Goal: Task Accomplishment & Management: Complete application form

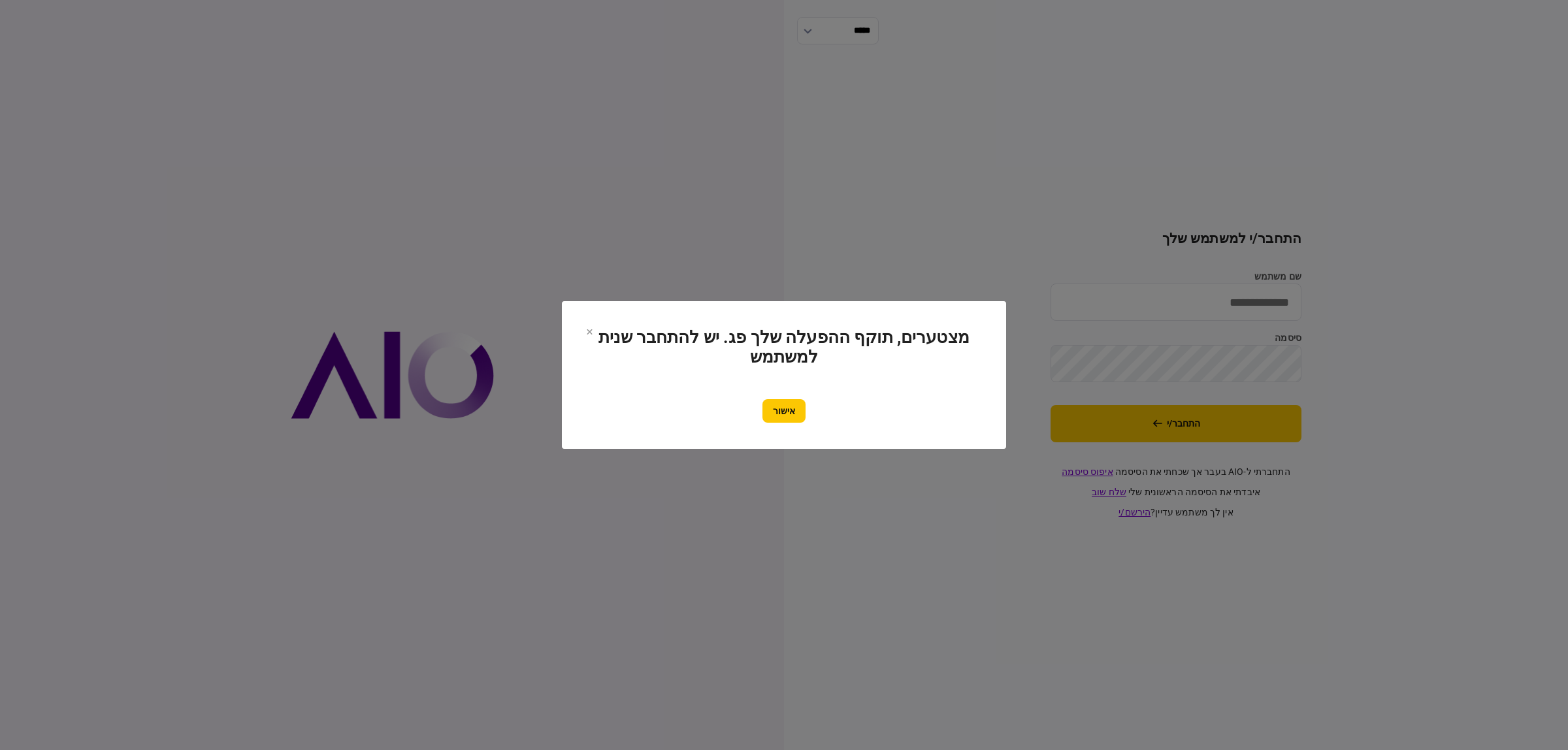
type input "**********"
click at [784, 393] on section "מצטערים, תוקף ההפעלה שלך פג. יש להתחבר שנית למשתמש אישור" at bounding box center [784, 375] width 392 height 96
click at [782, 414] on button "אישור" at bounding box center [784, 411] width 43 height 23
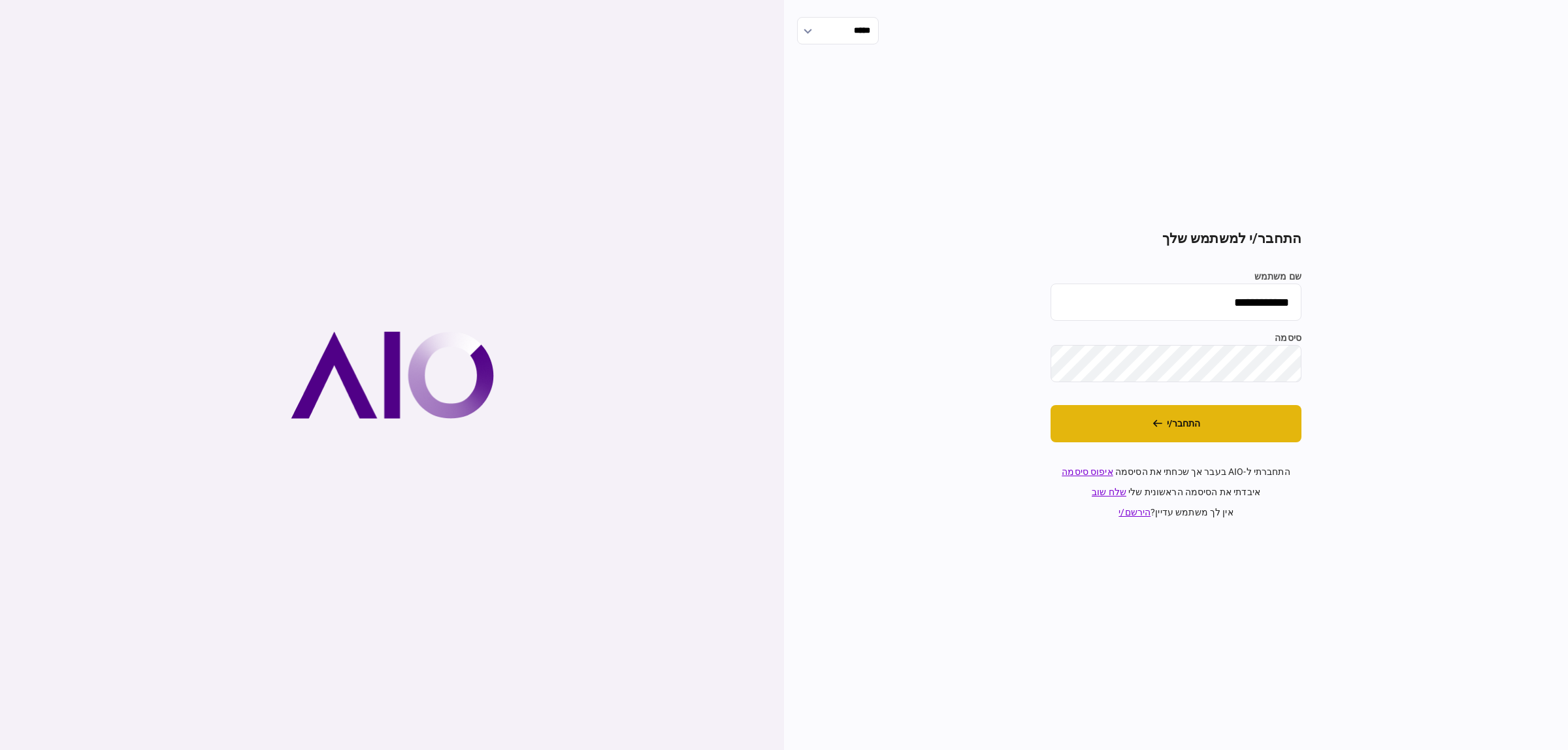
click at [1264, 415] on button "התחבר/י" at bounding box center [1176, 423] width 251 height 37
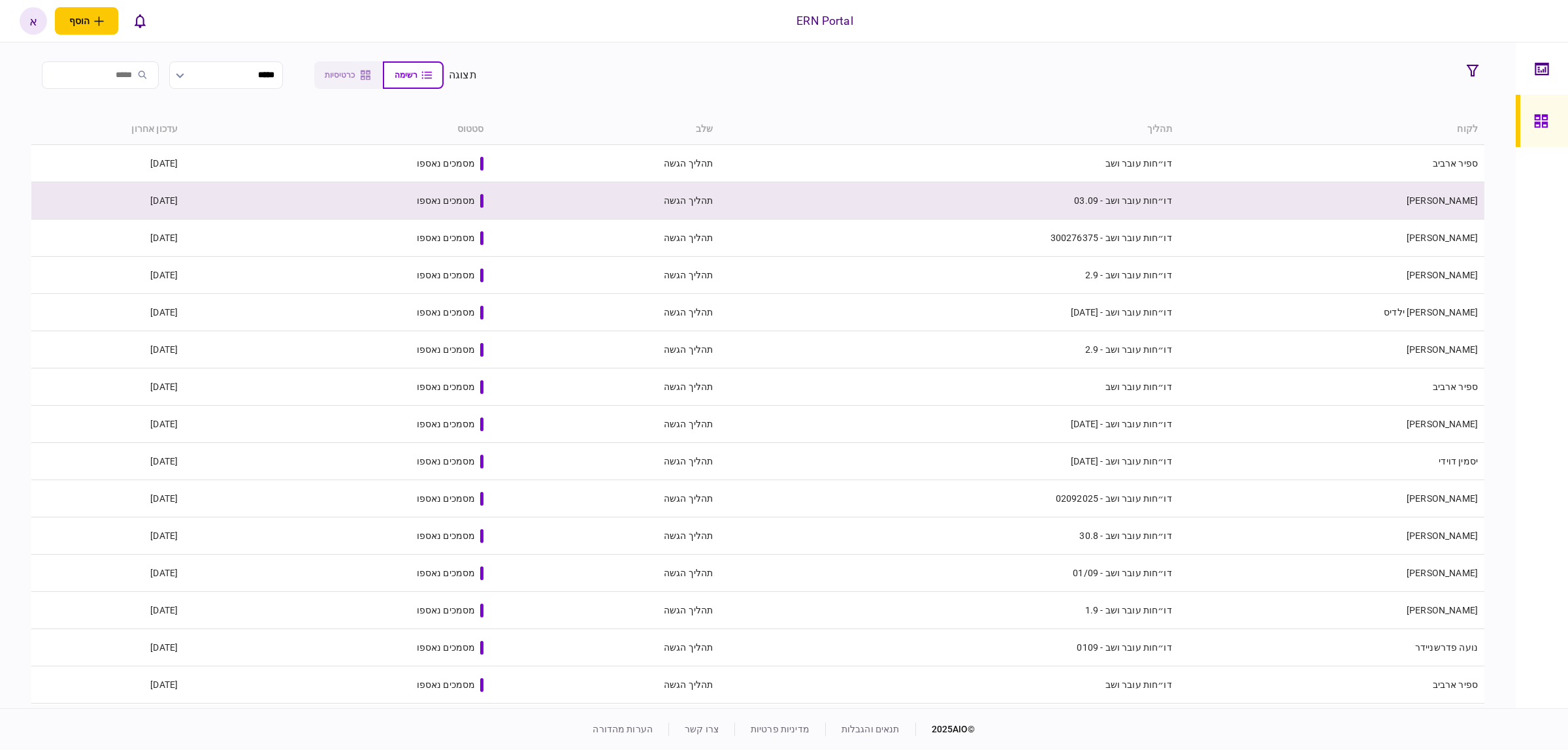
click at [1433, 204] on td "[PERSON_NAME]" at bounding box center [1331, 201] width 306 height 37
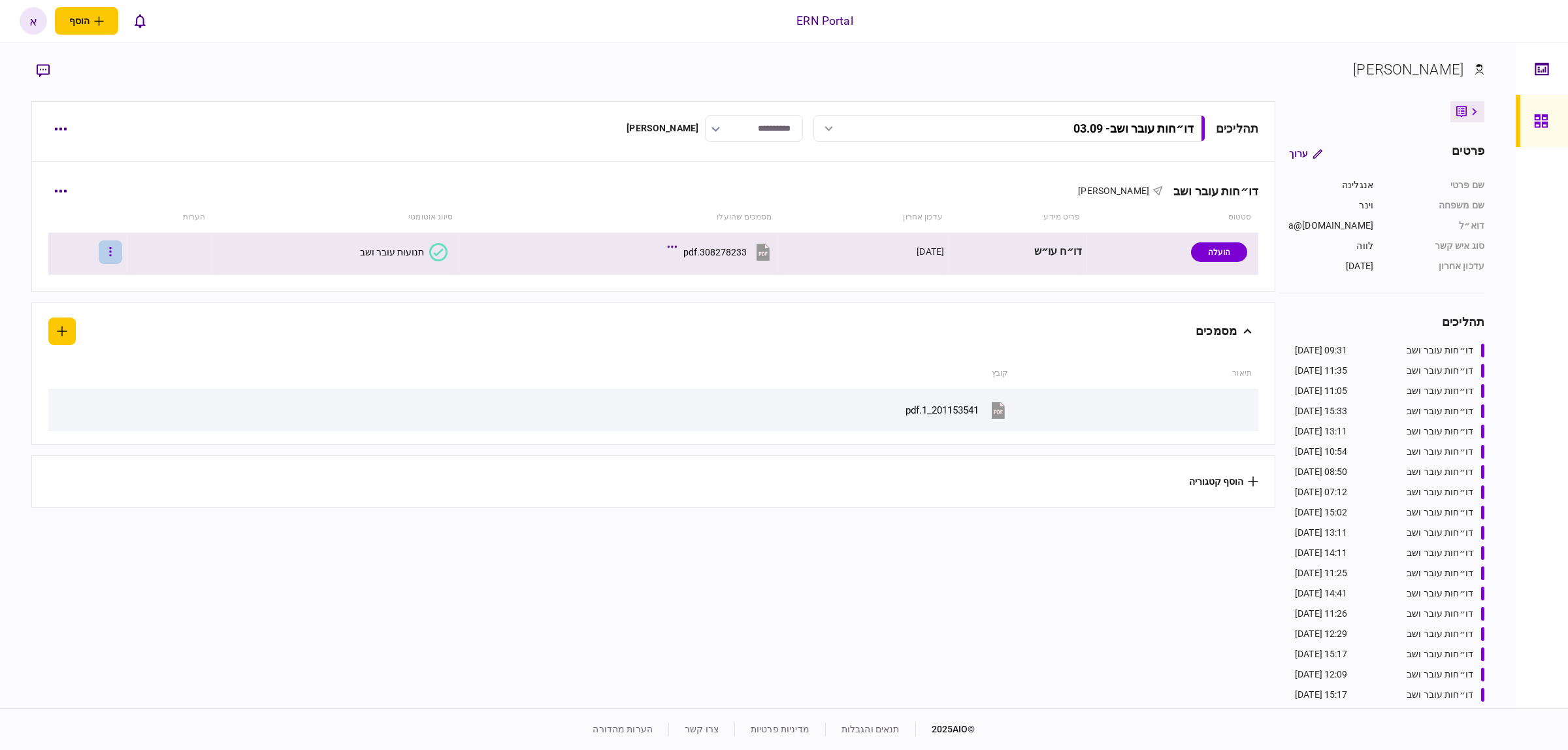
click at [112, 256] on icon "button" at bounding box center [111, 252] width 3 height 12
click at [80, 428] on span "העלה קובץ" at bounding box center [87, 422] width 50 height 15
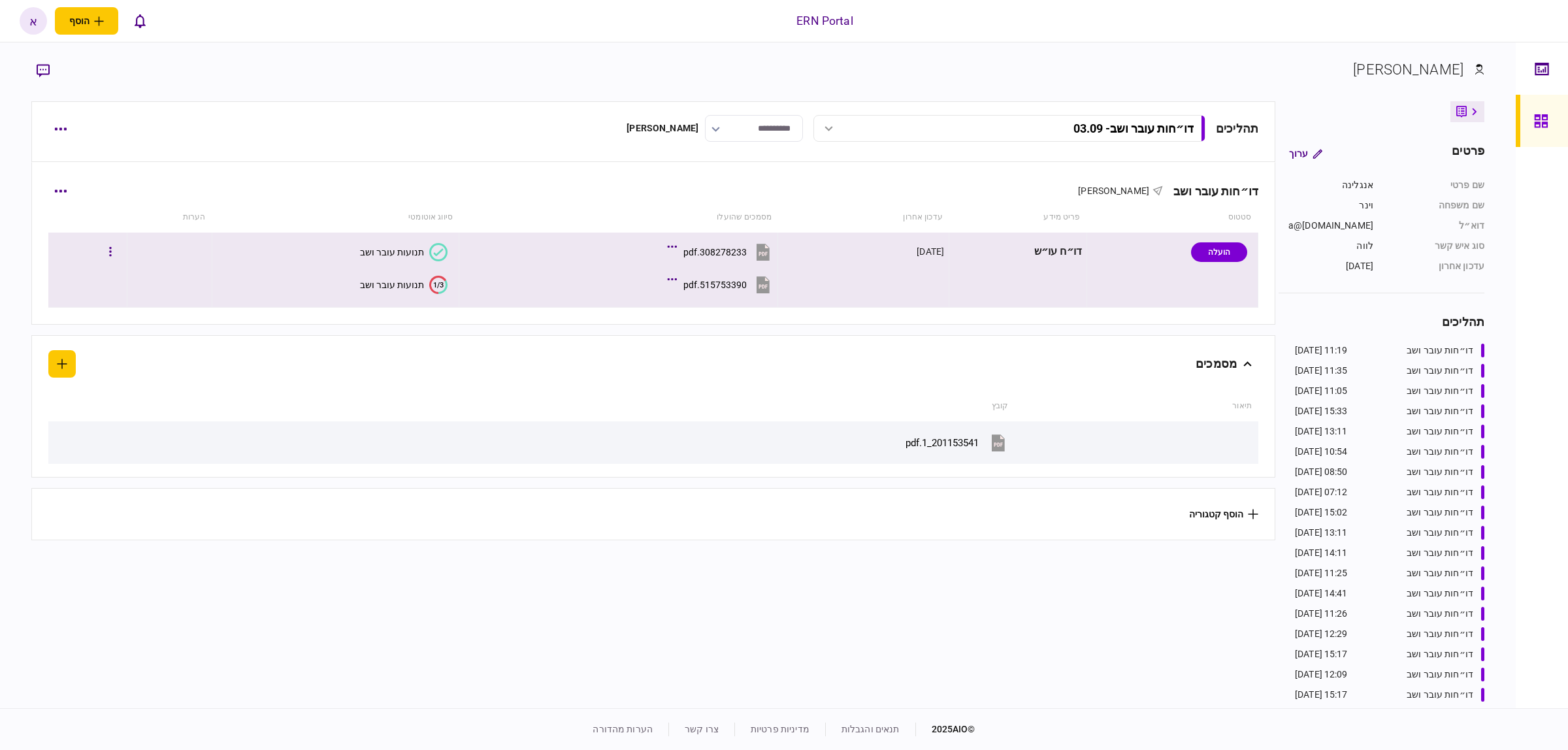
click at [390, 287] on div "תנועות עובר ושב" at bounding box center [392, 285] width 64 height 10
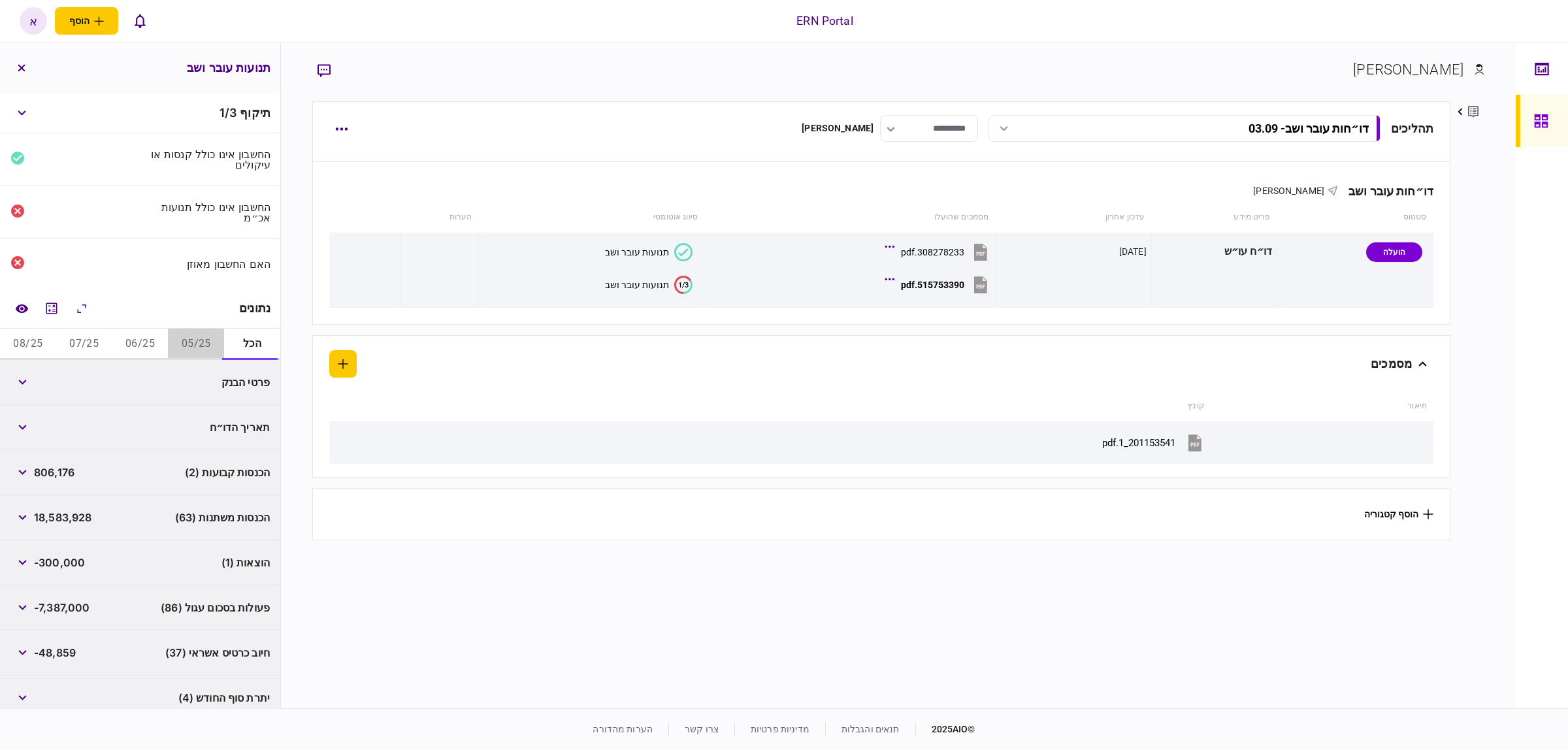
click at [187, 335] on button "05/25" at bounding box center [196, 344] width 56 height 31
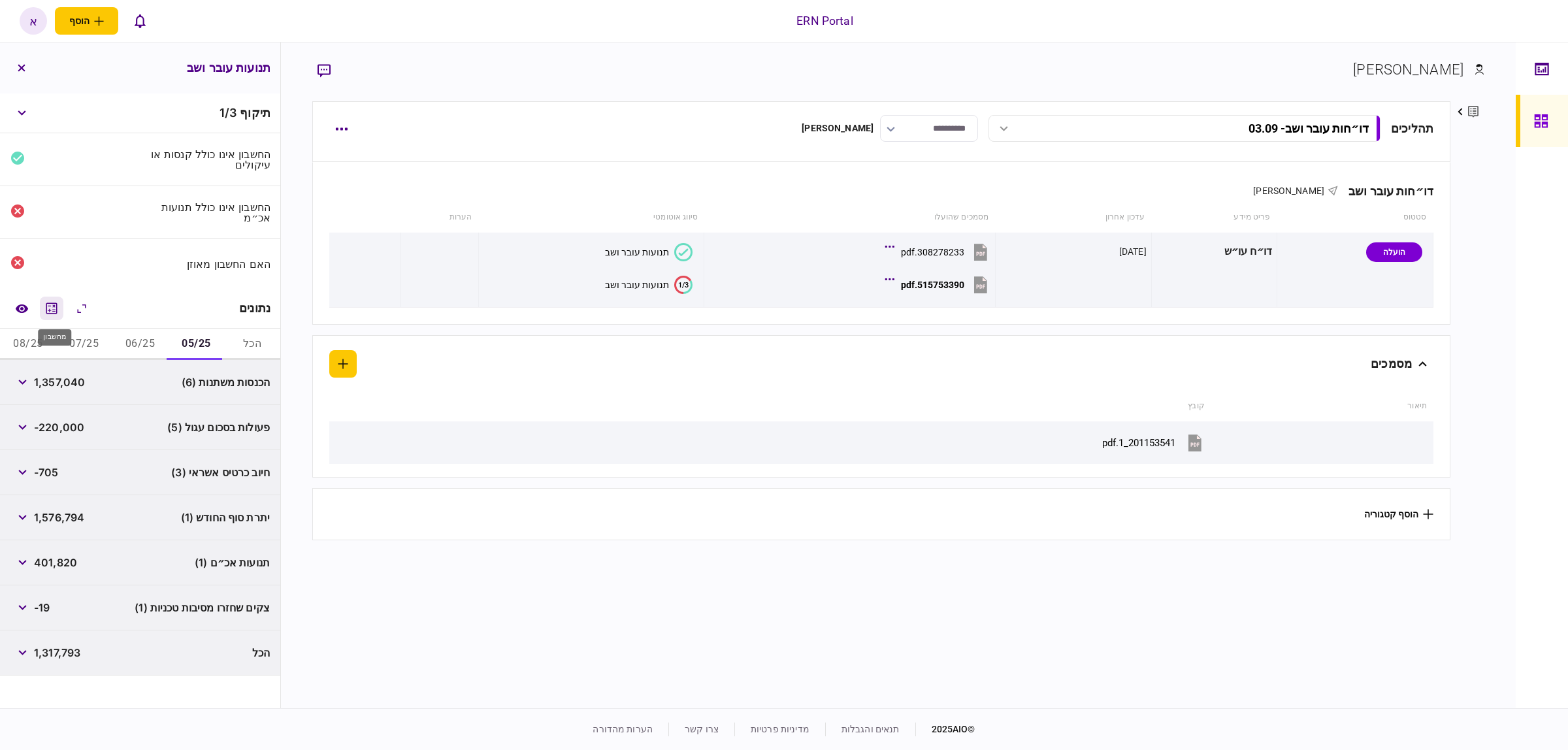
click at [50, 311] on icon "מחשבון" at bounding box center [52, 308] width 11 height 11
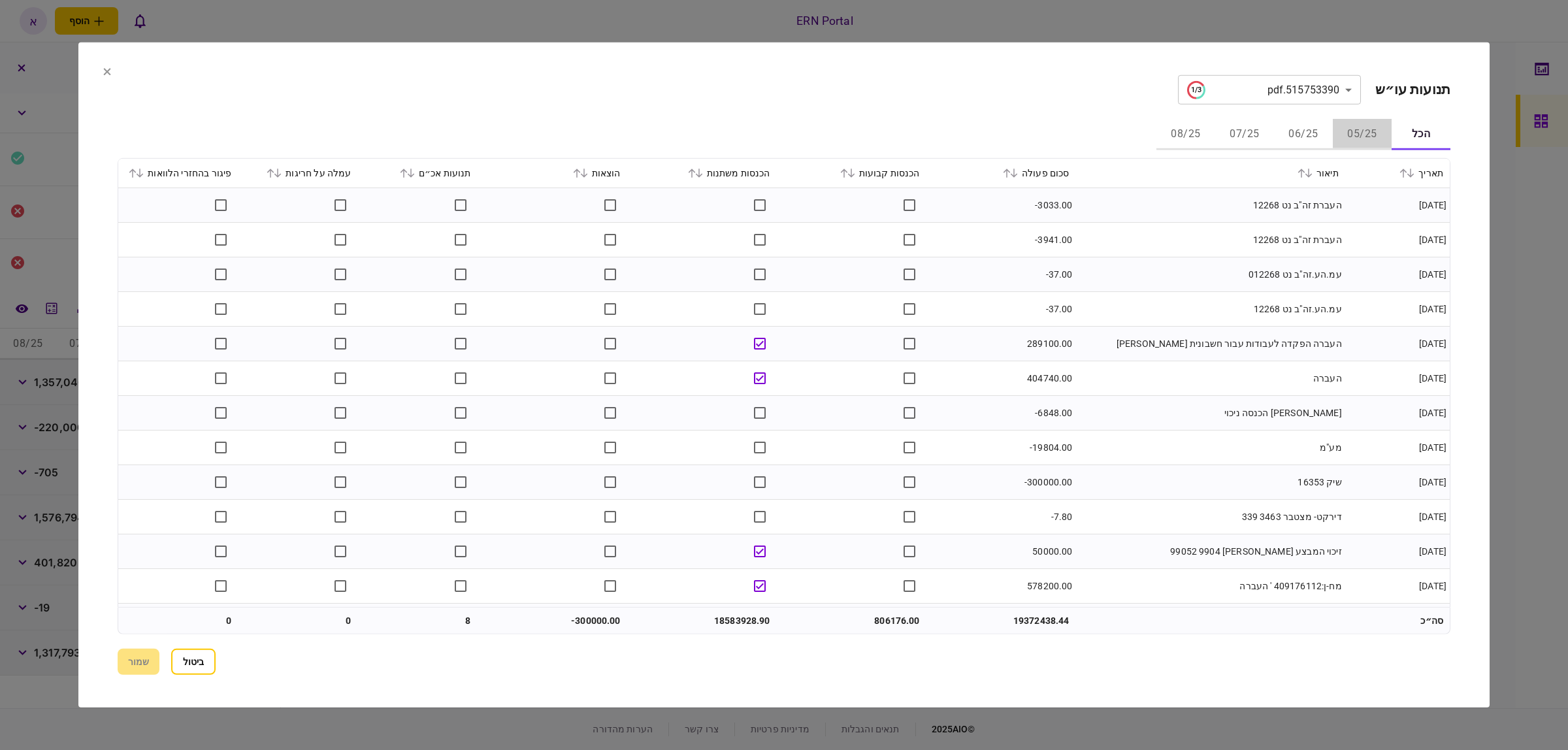
click at [1383, 128] on button "05/25" at bounding box center [1362, 134] width 59 height 31
click at [845, 174] on button at bounding box center [849, 173] width 18 height 8
click at [846, 171] on icon at bounding box center [843, 173] width 8 height 9
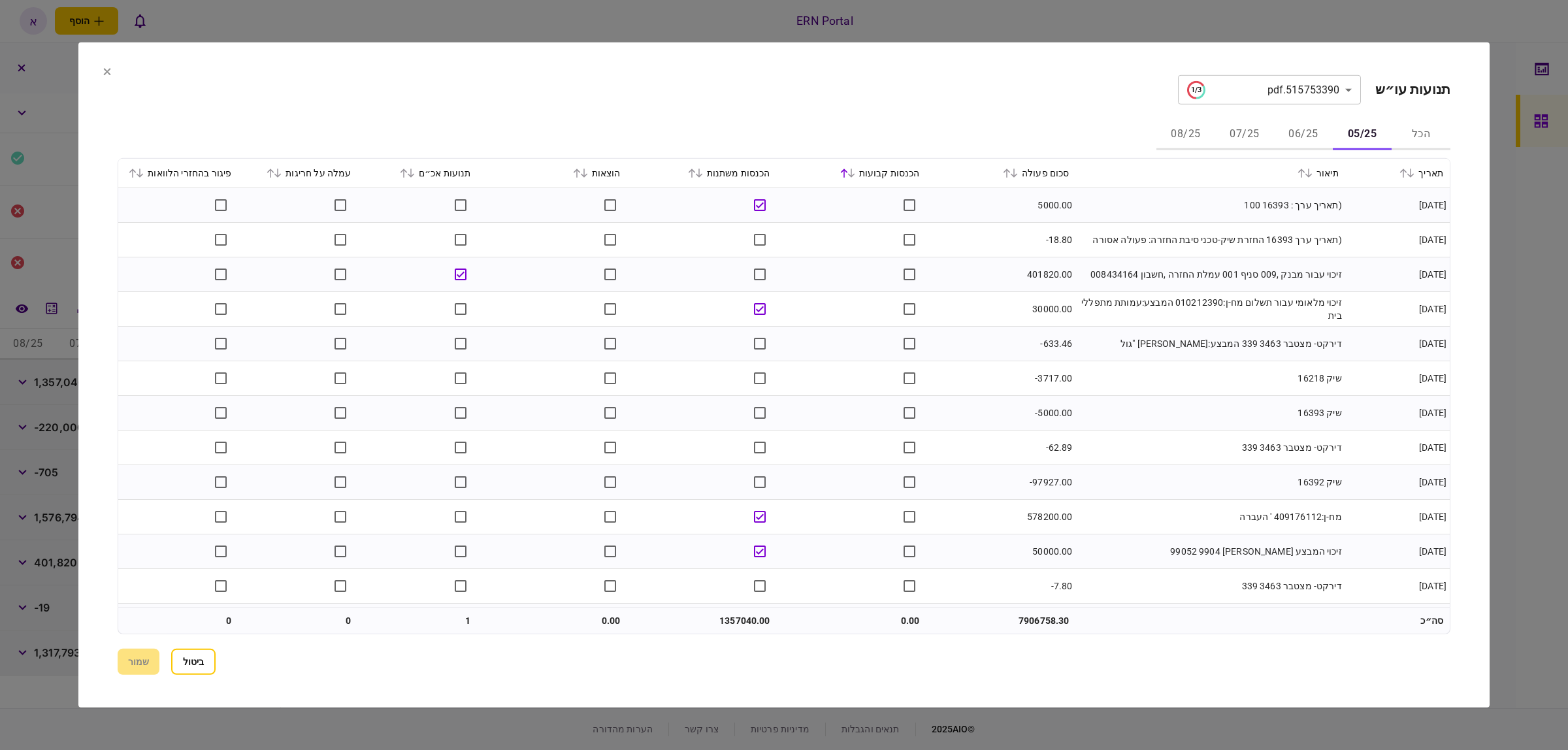
click at [696, 170] on icon at bounding box center [692, 173] width 8 height 9
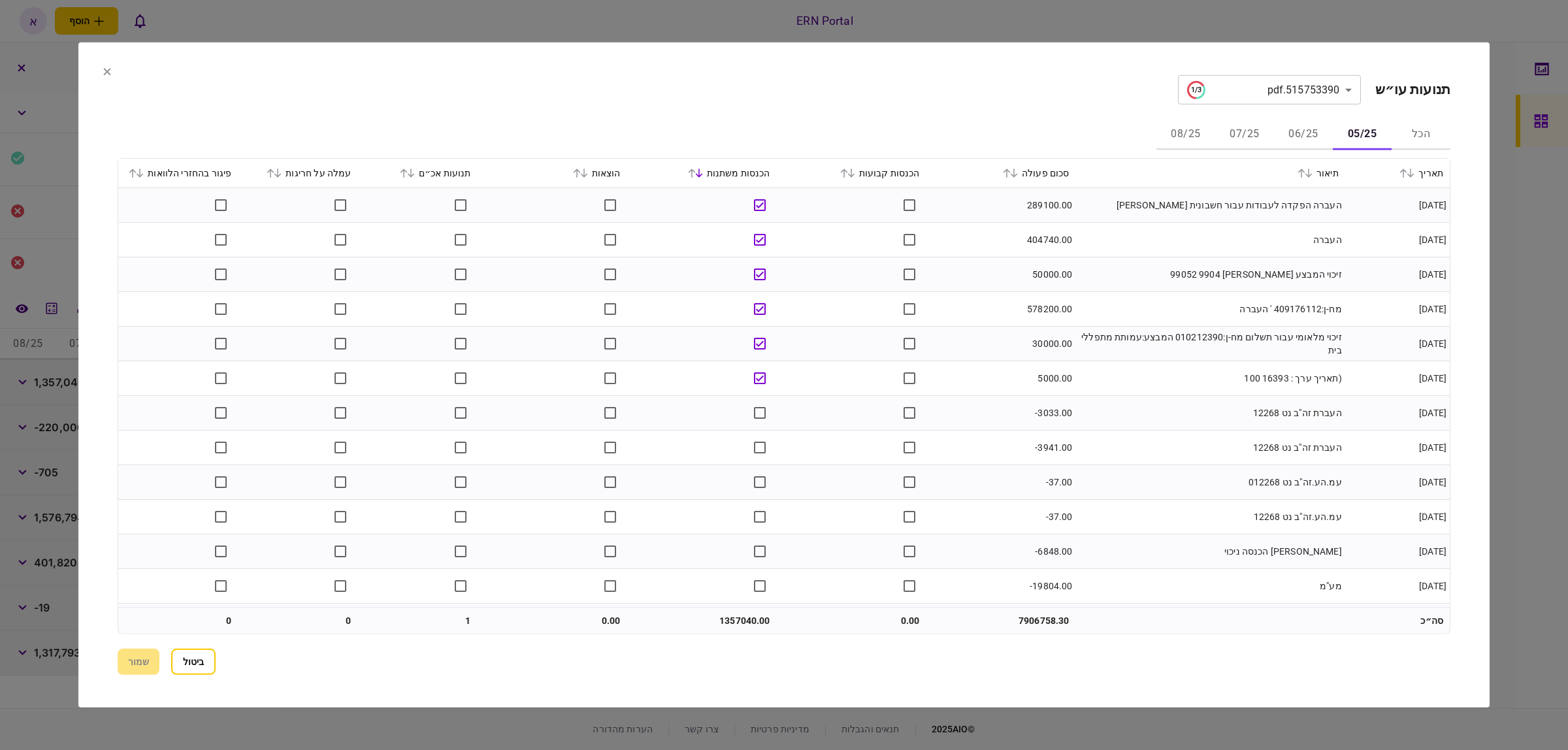
click at [408, 171] on icon at bounding box center [403, 173] width 8 height 9
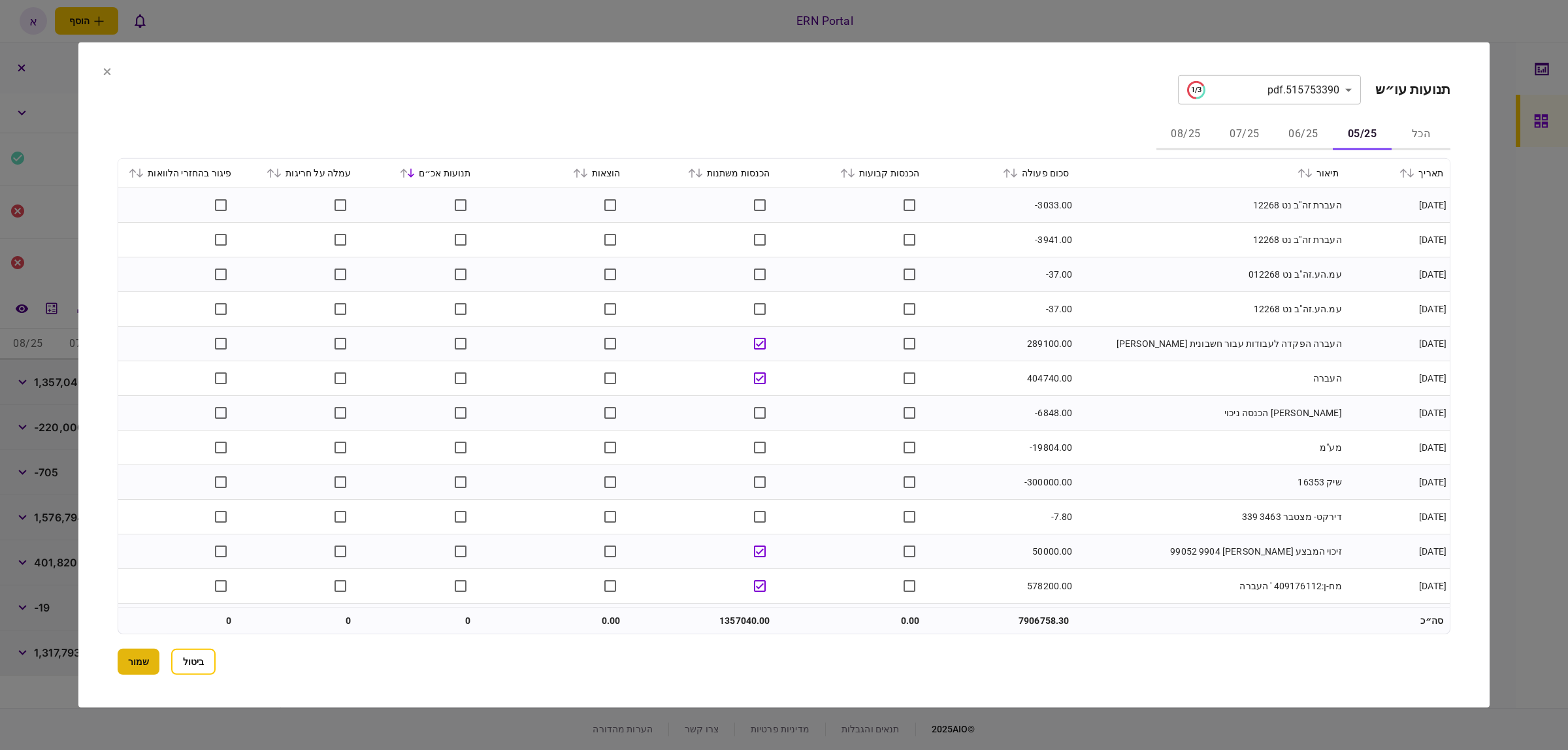
click at [150, 659] on button "שמור" at bounding box center [138, 662] width 42 height 26
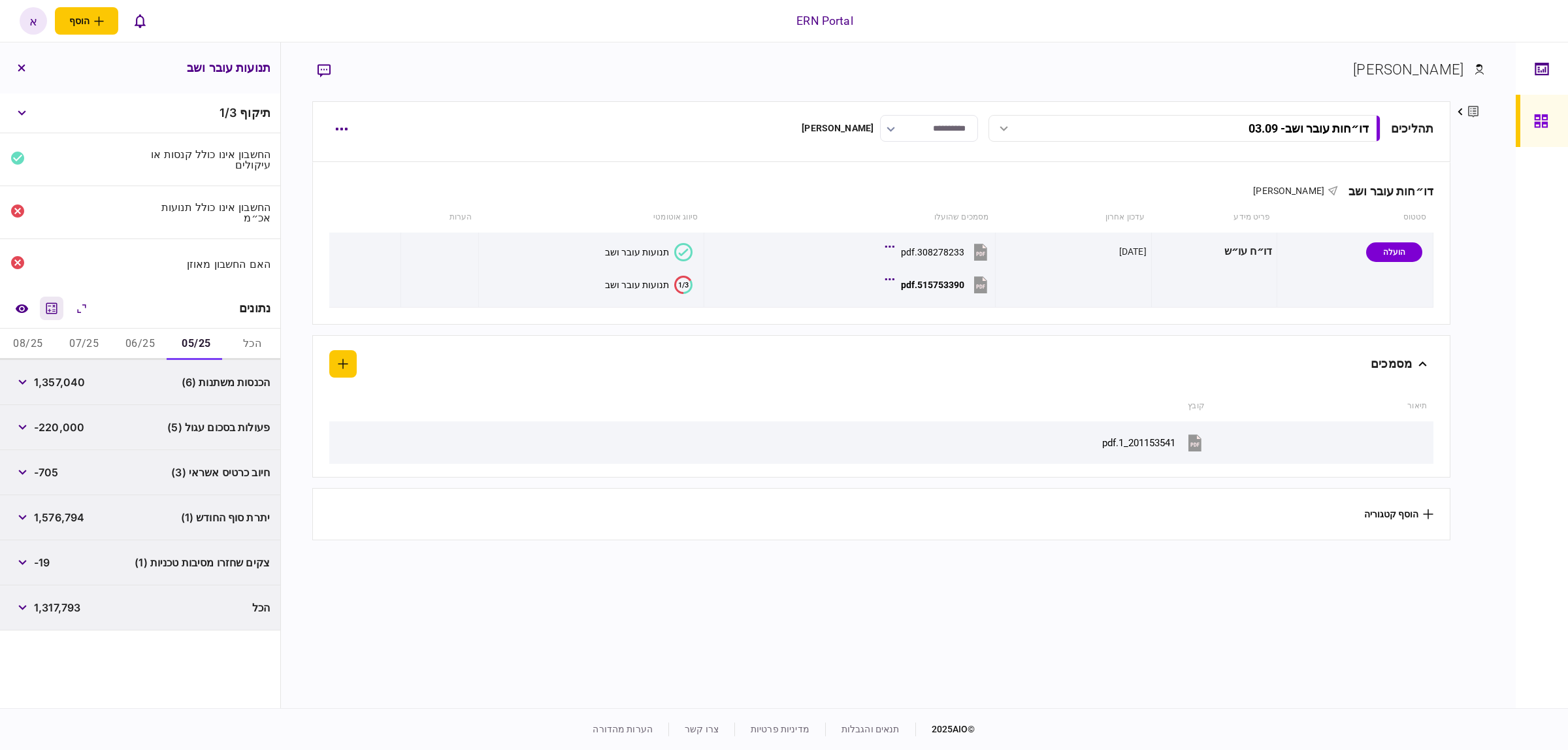
click at [51, 302] on icon "מחשבון" at bounding box center [51, 308] width 15 height 15
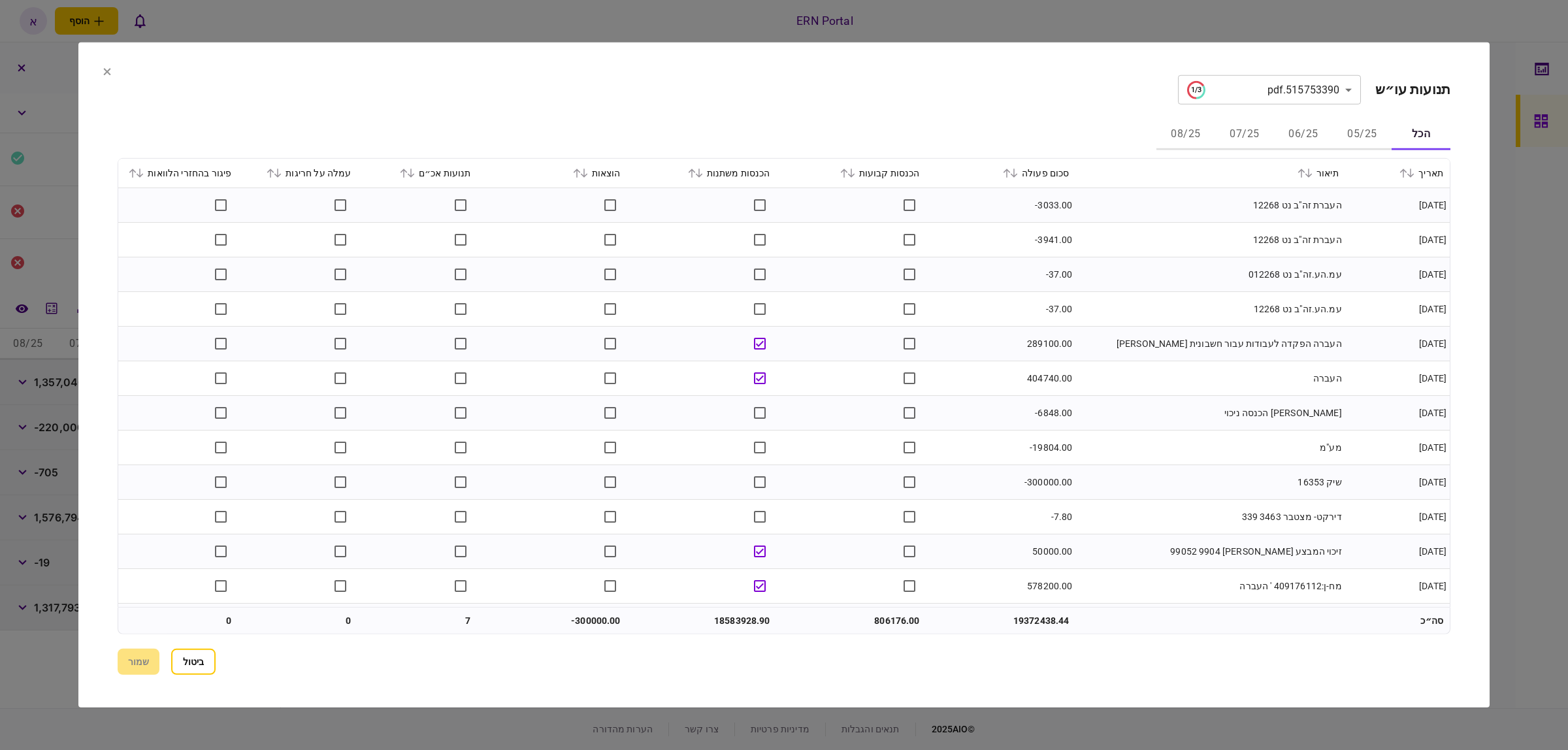
click at [1315, 134] on button "06/25" at bounding box center [1303, 134] width 59 height 31
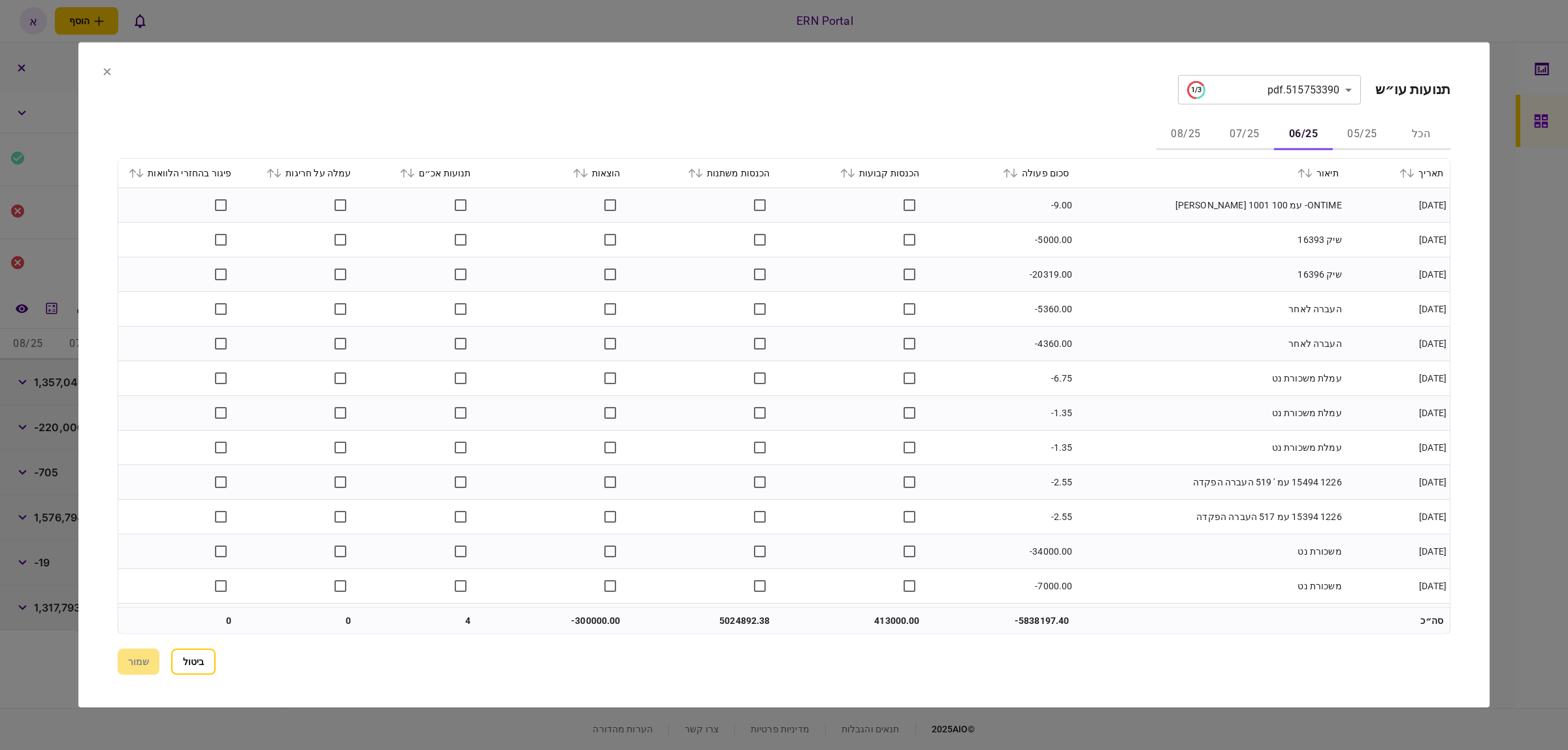
click at [847, 175] on icon at bounding box center [843, 173] width 7 height 9
click at [690, 174] on div "הכנסות משתנות" at bounding box center [702, 173] width 136 height 15
click at [695, 174] on icon at bounding box center [692, 173] width 7 height 9
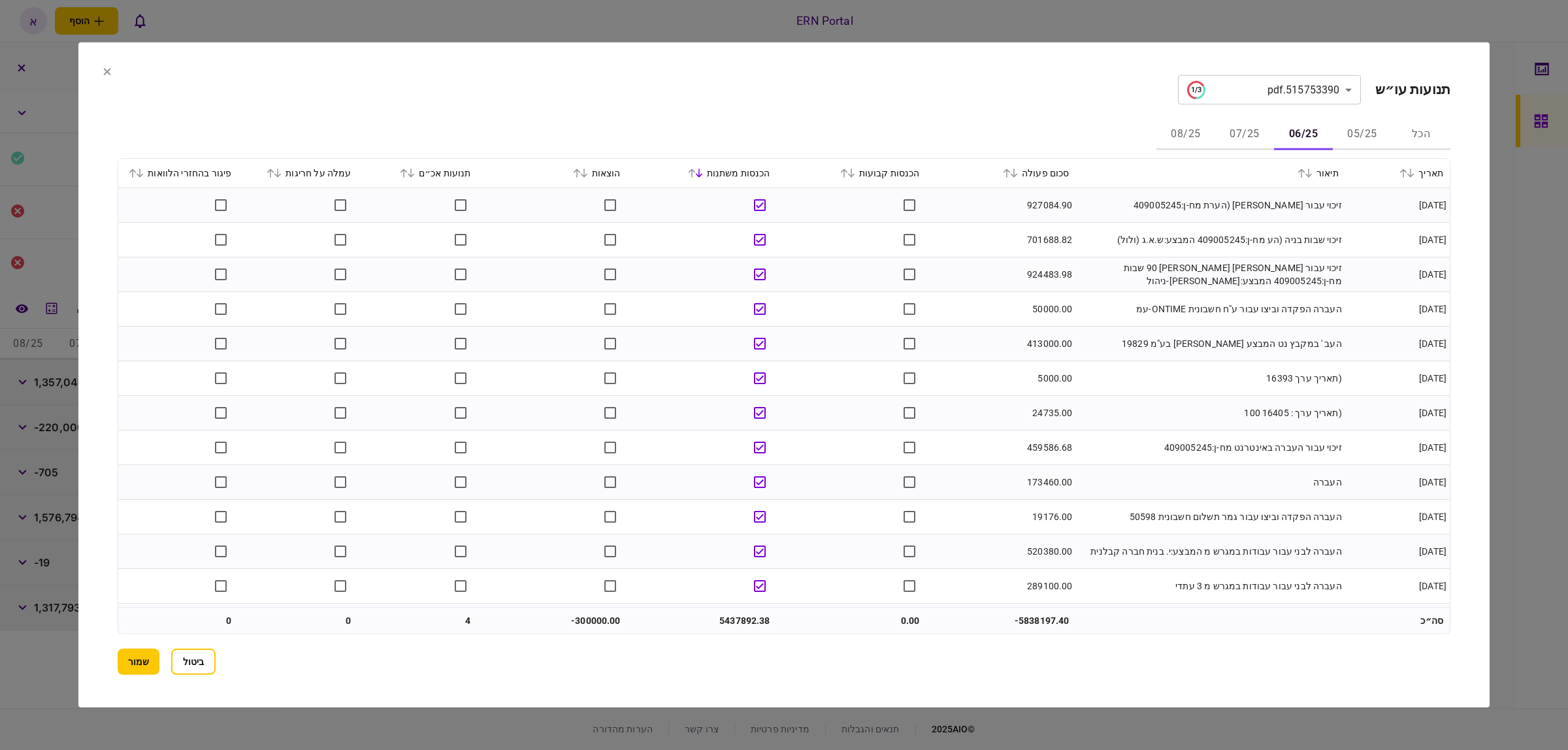
click at [408, 173] on icon at bounding box center [403, 173] width 8 height 9
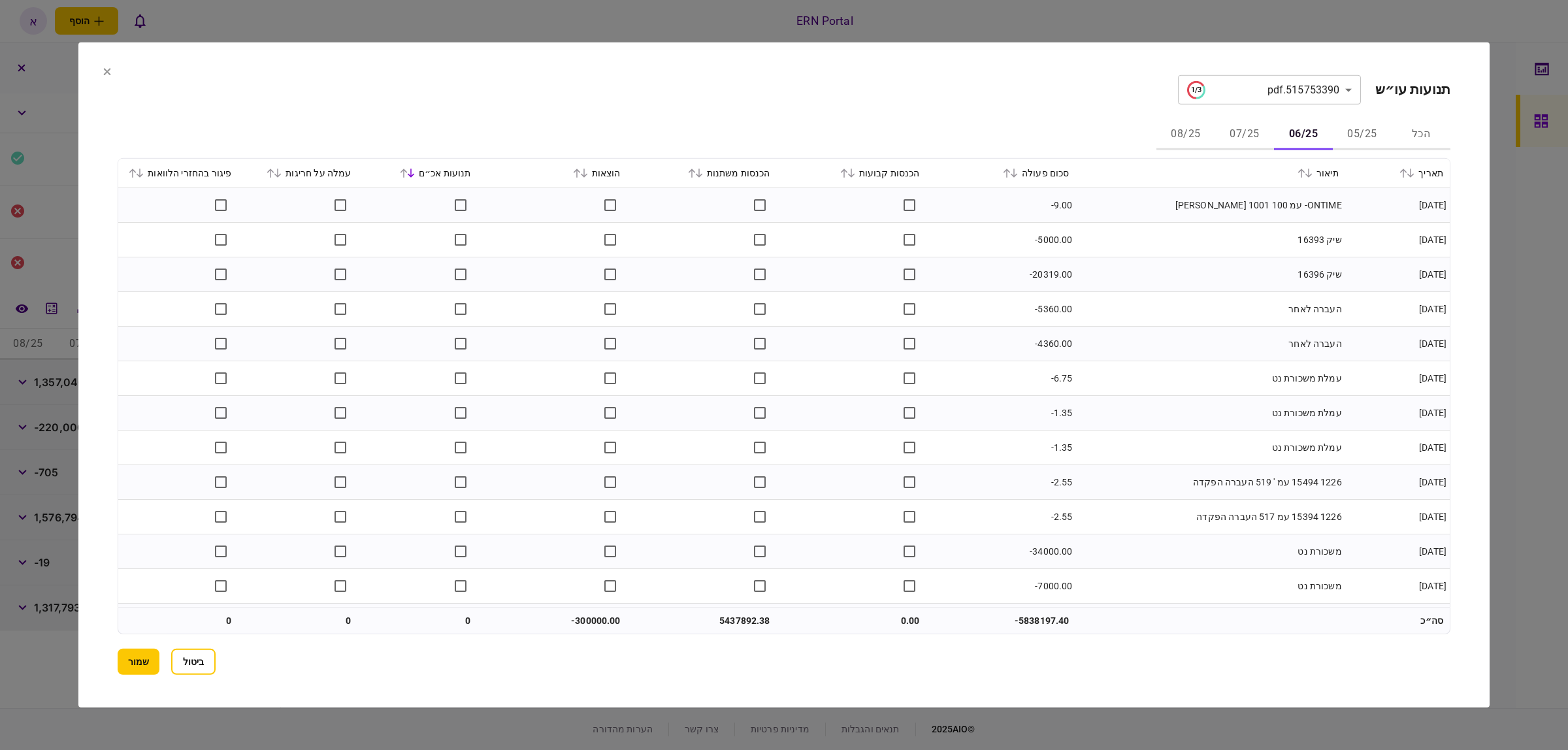
click at [695, 173] on icon at bounding box center [692, 173] width 7 height 9
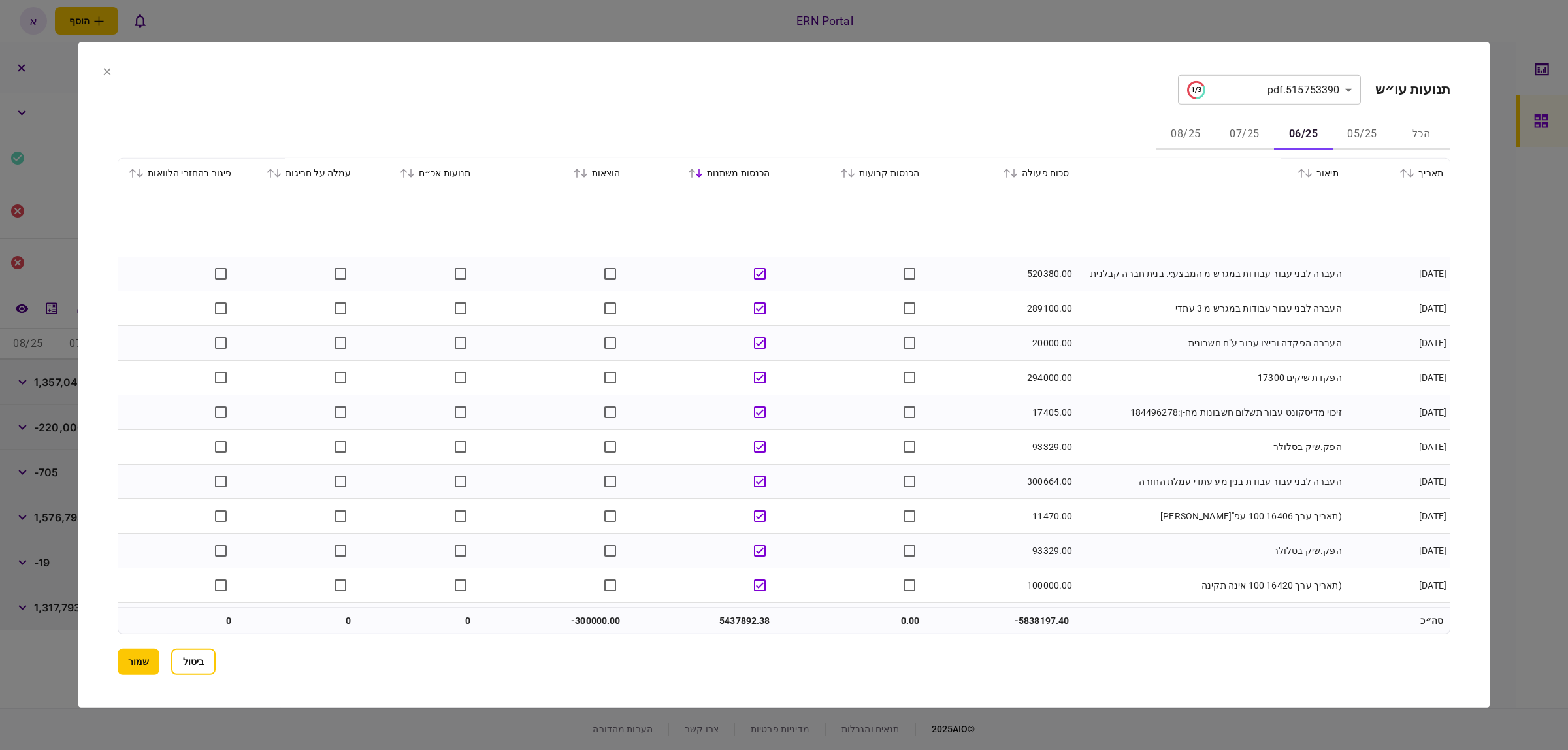
scroll to position [370, 0]
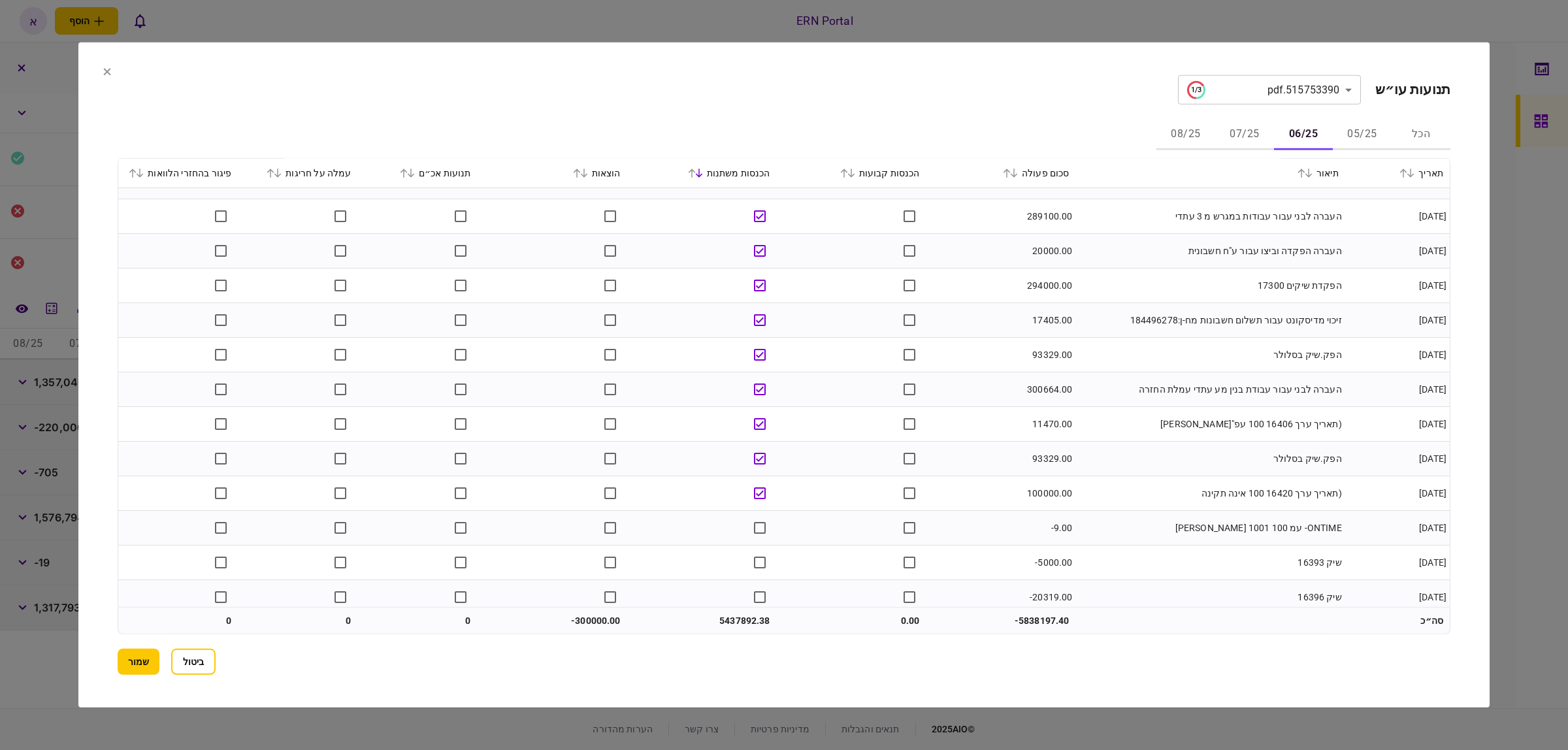
click at [1405, 174] on icon at bounding box center [1404, 173] width 7 height 9
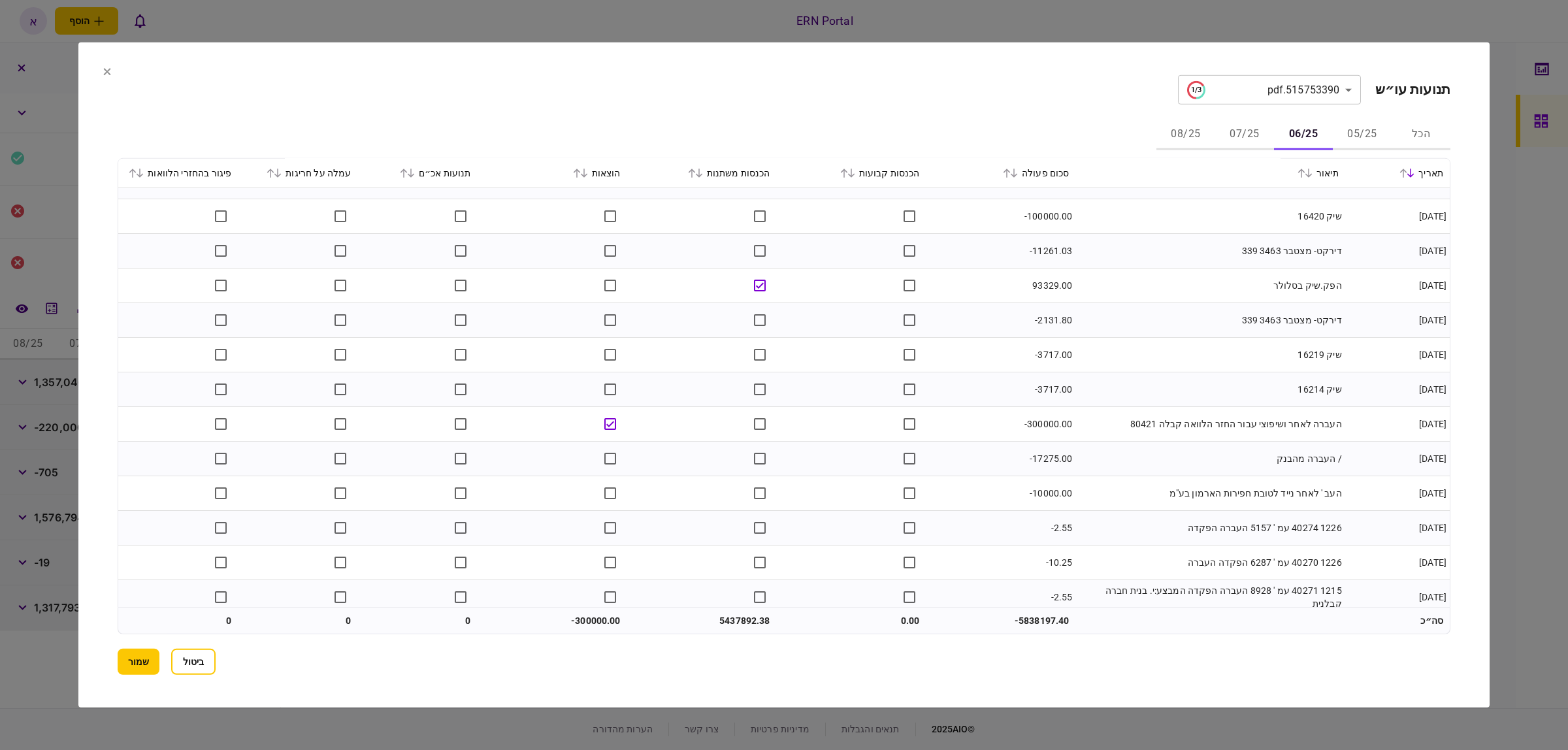
click at [1406, 174] on icon at bounding box center [1403, 173] width 8 height 9
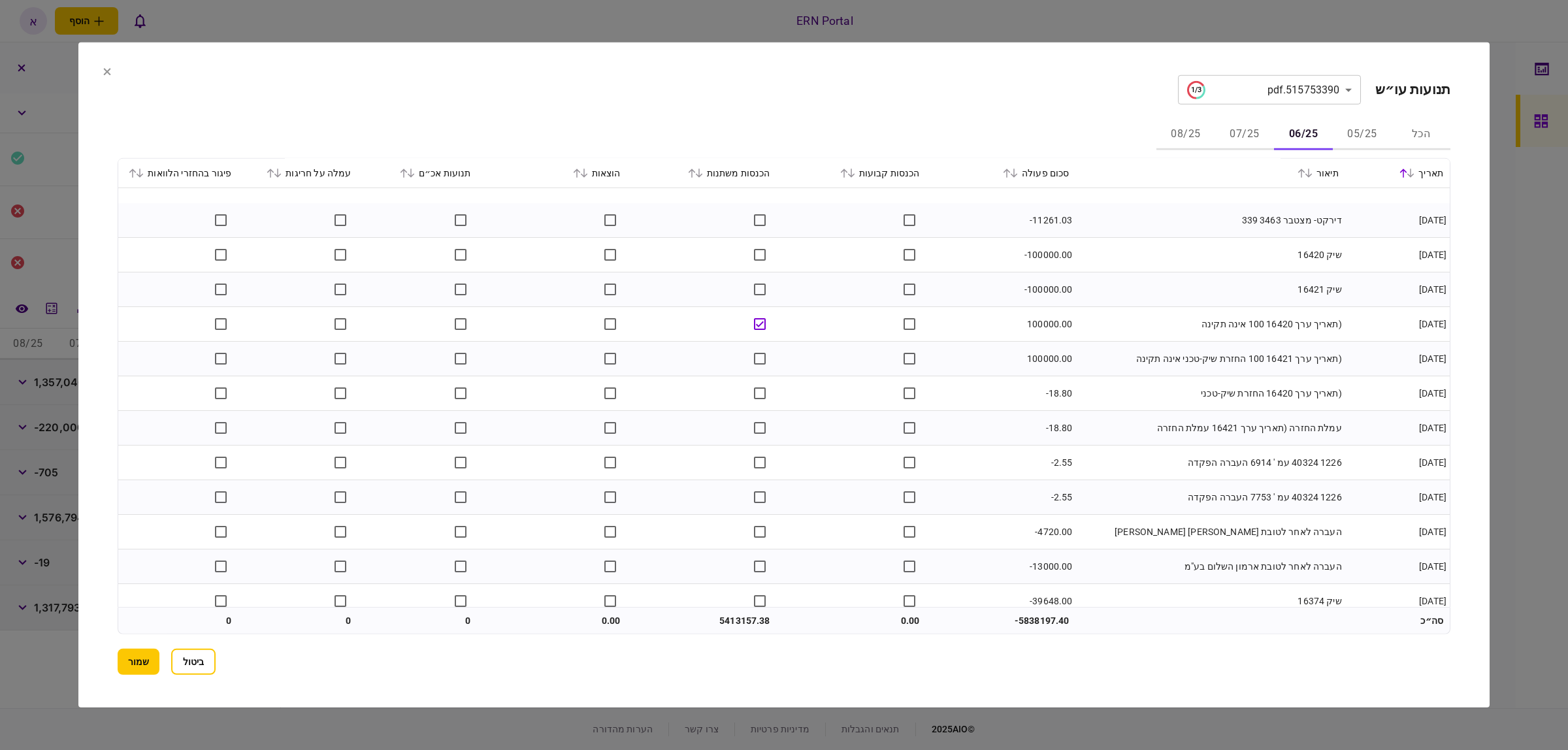
scroll to position [4049, 0]
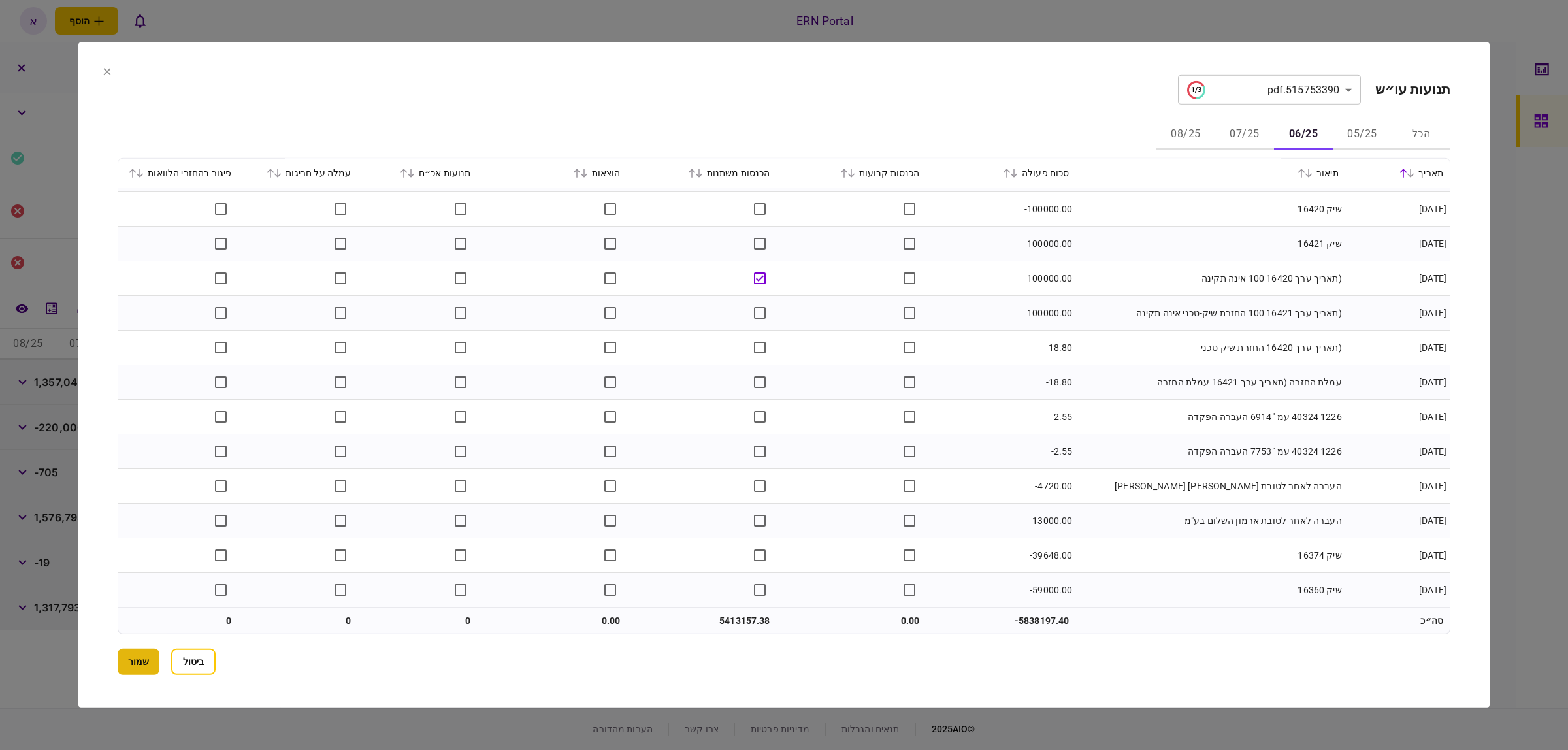
click at [139, 665] on button "שמור" at bounding box center [138, 662] width 42 height 26
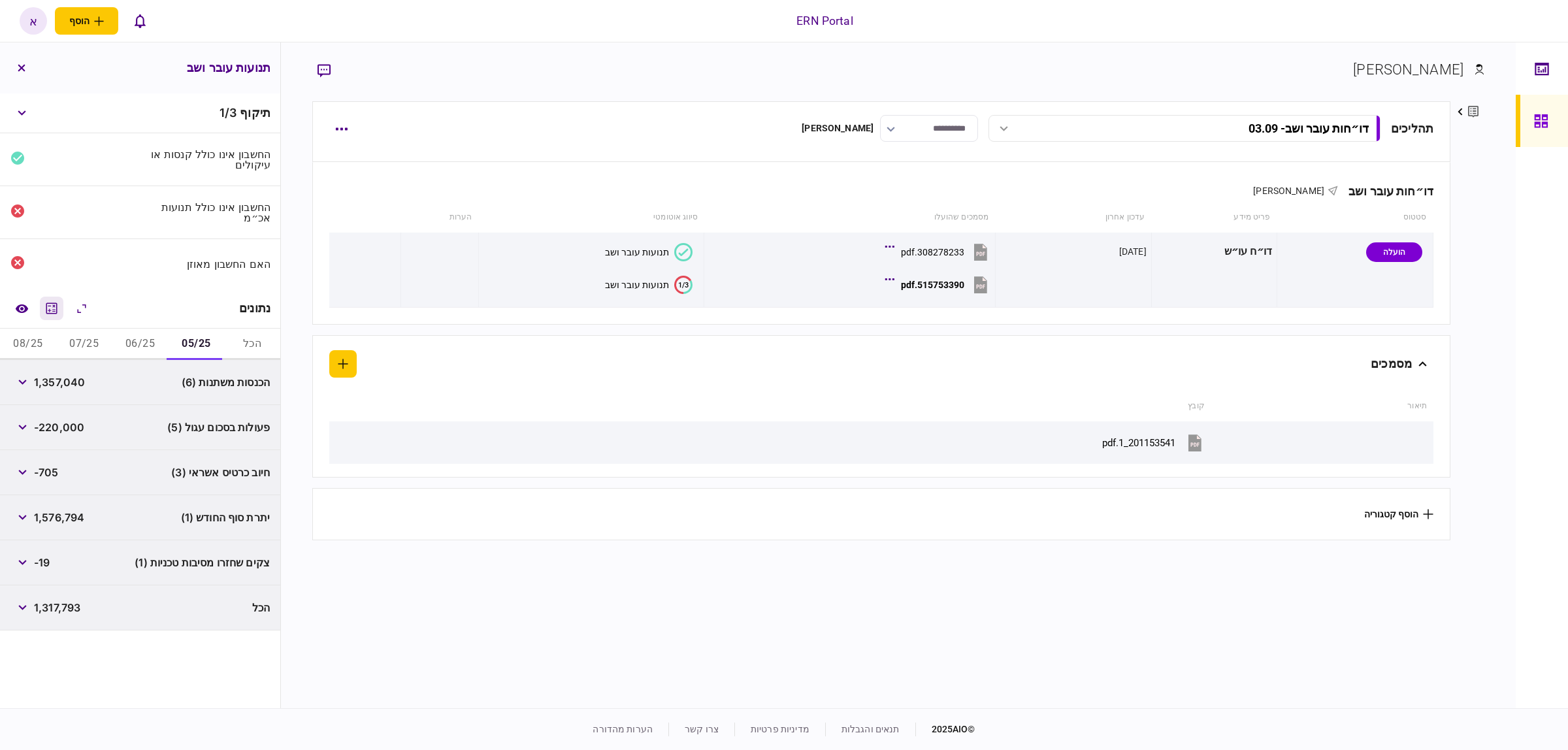
click at [55, 309] on icon "מחשבון" at bounding box center [51, 308] width 15 height 15
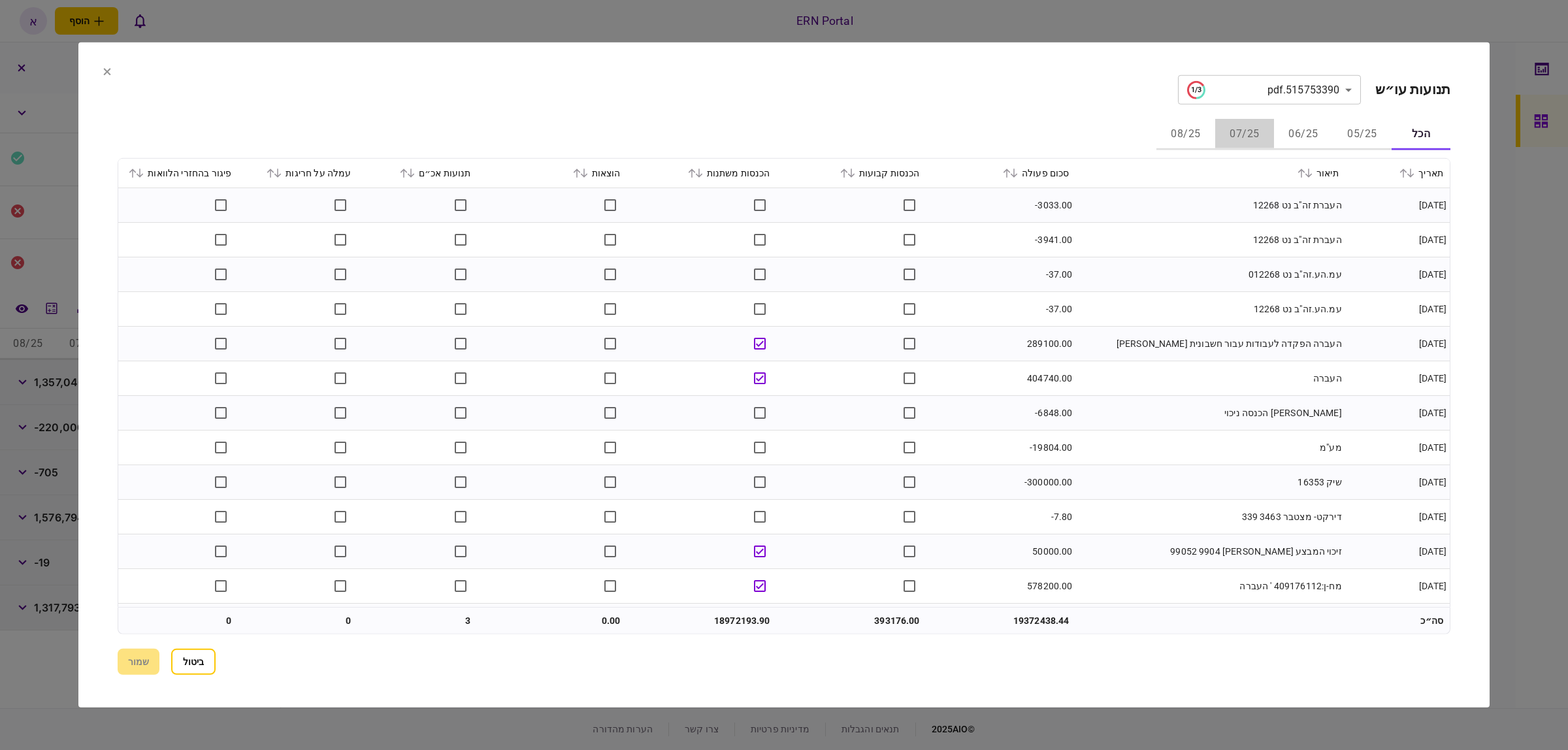
click at [1250, 136] on button "07/25" at bounding box center [1244, 134] width 59 height 31
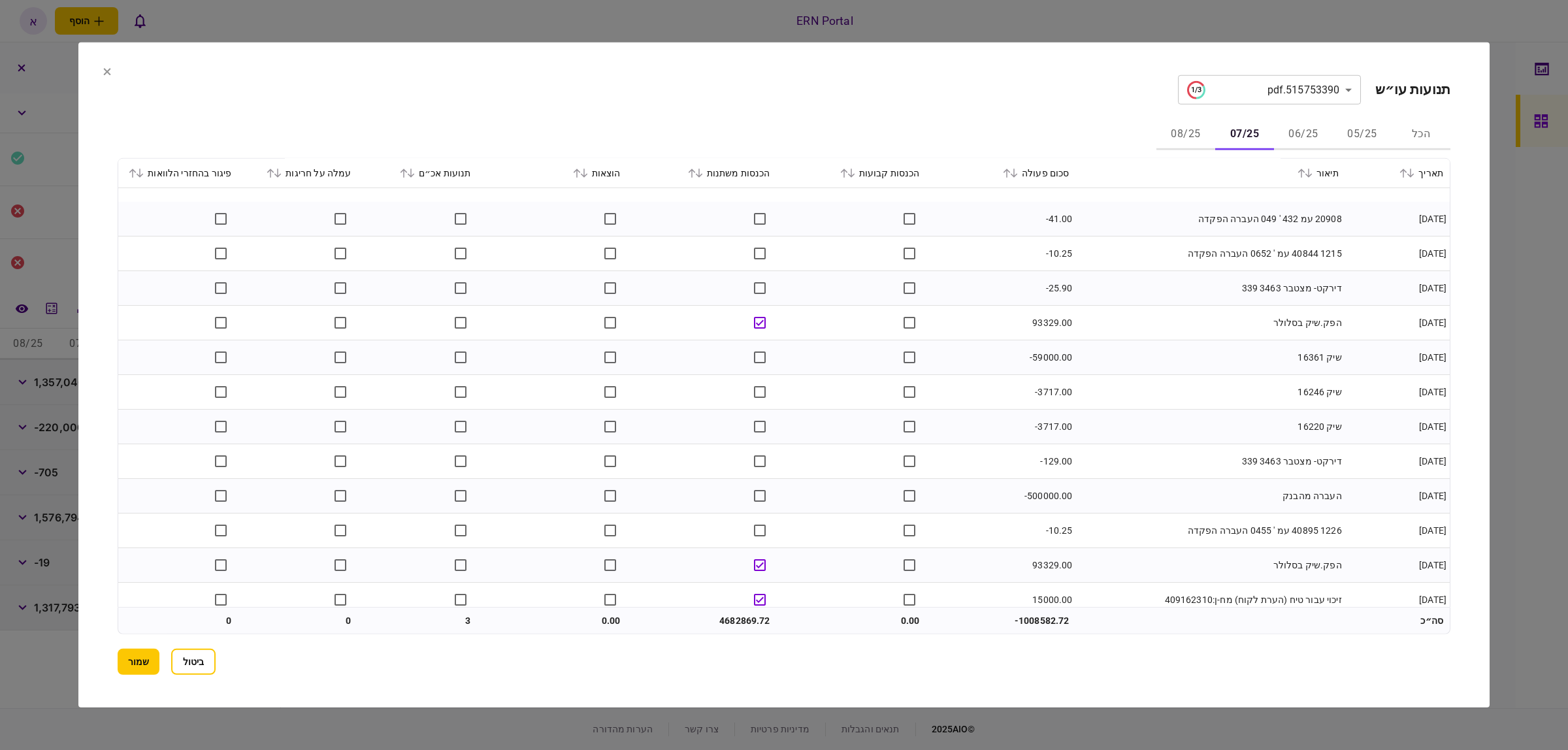
scroll to position [4119, 0]
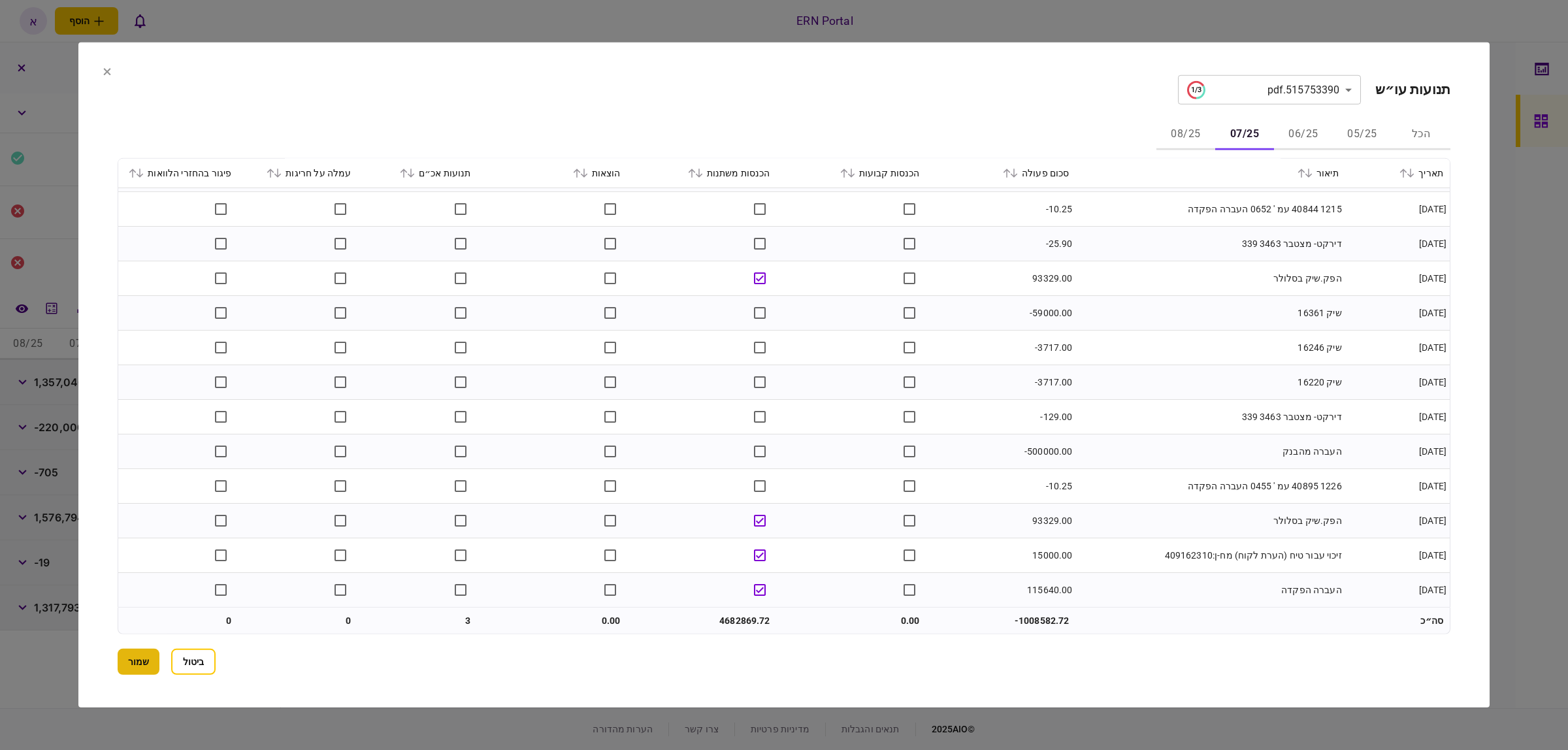
click at [128, 670] on button "שמור" at bounding box center [138, 662] width 42 height 26
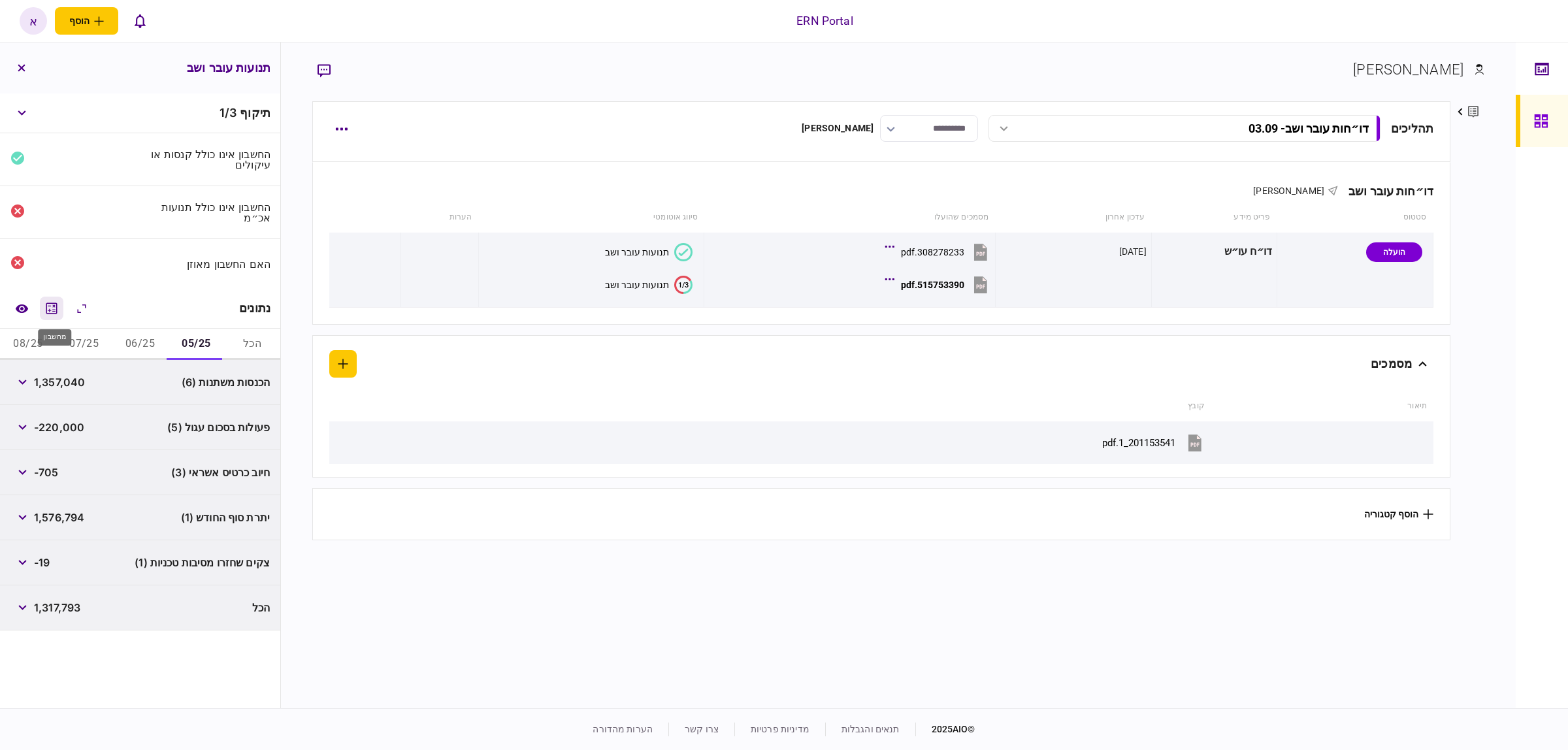
click at [50, 306] on icon "מחשבון" at bounding box center [52, 308] width 11 height 11
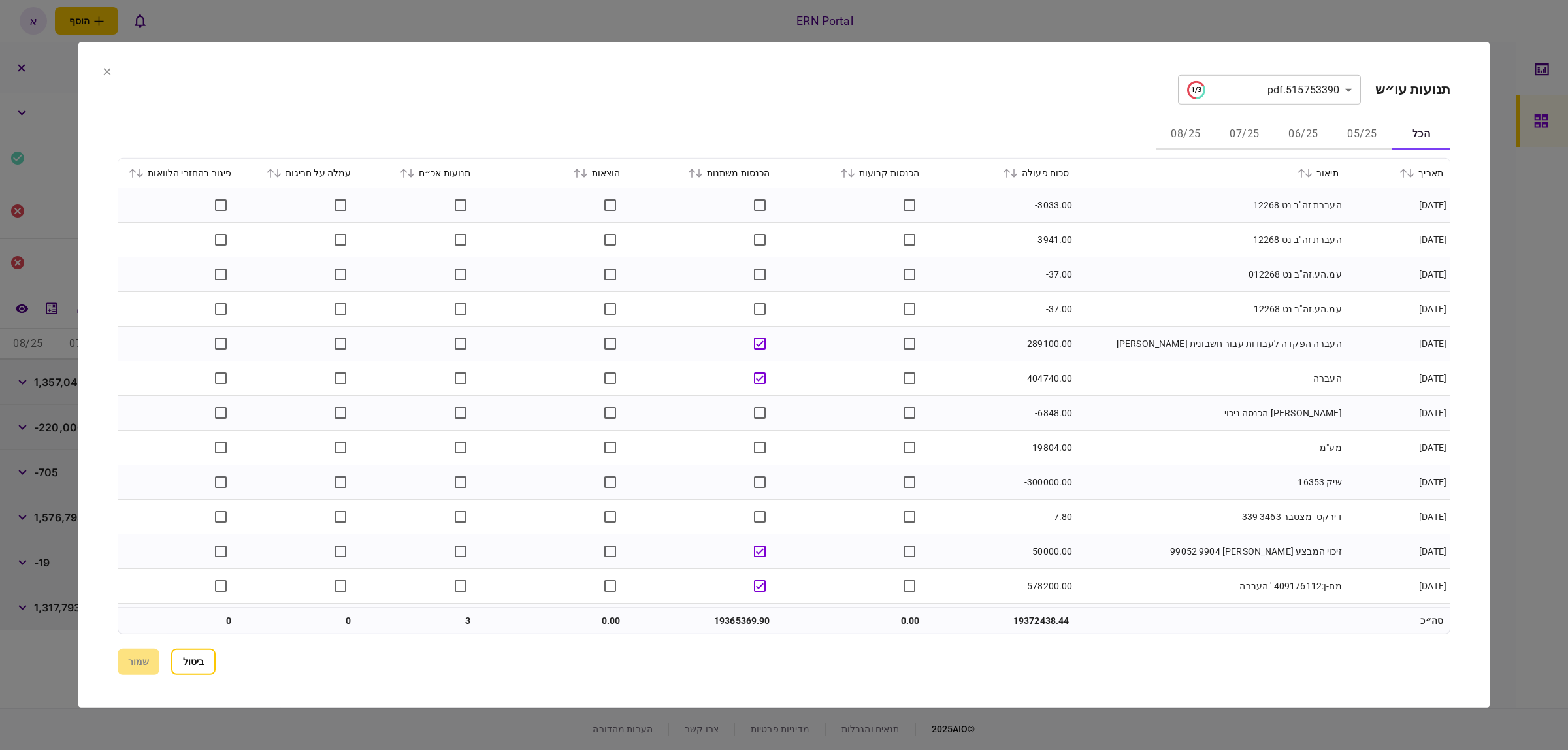
click at [1190, 136] on button "08/25" at bounding box center [1186, 134] width 59 height 31
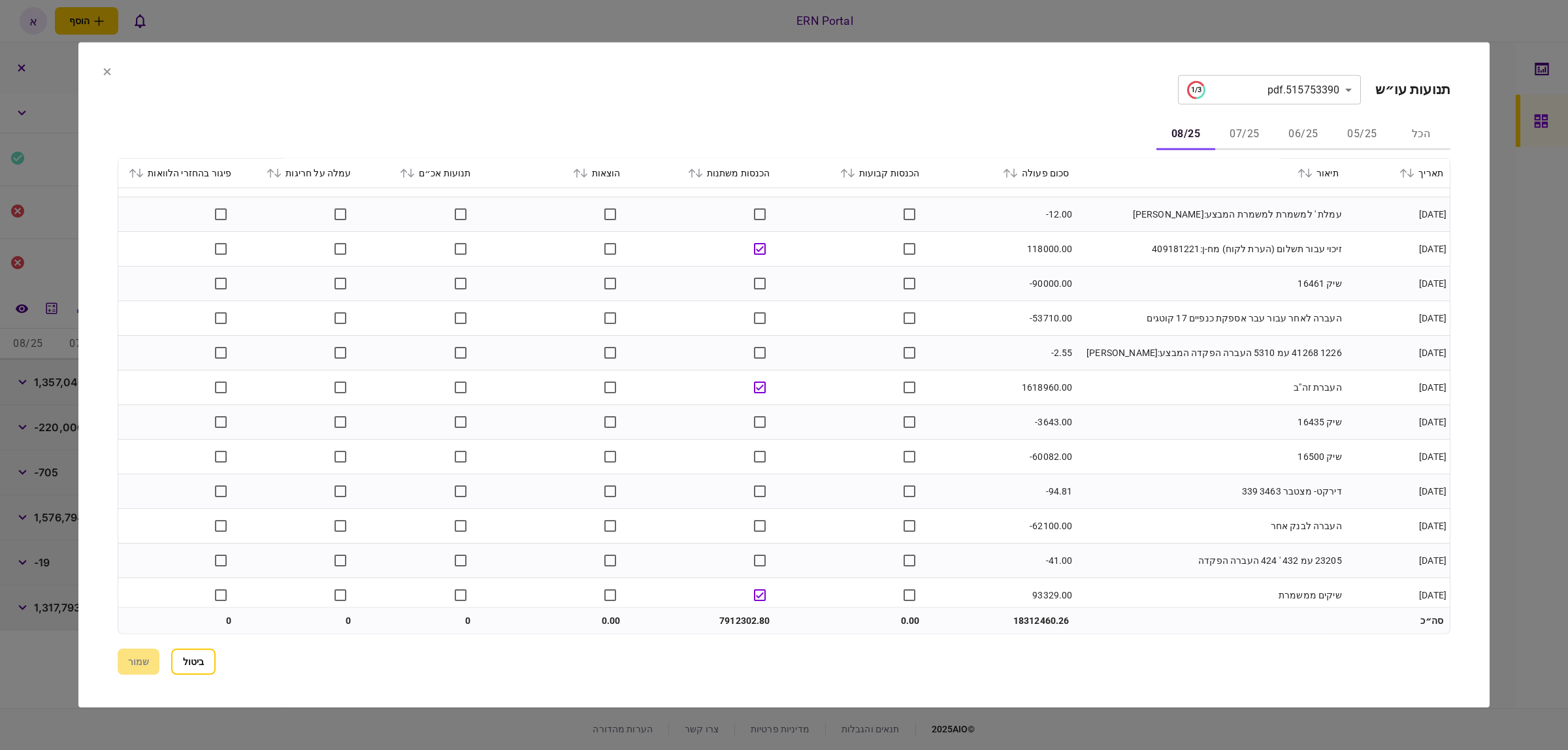
scroll to position [2818, 0]
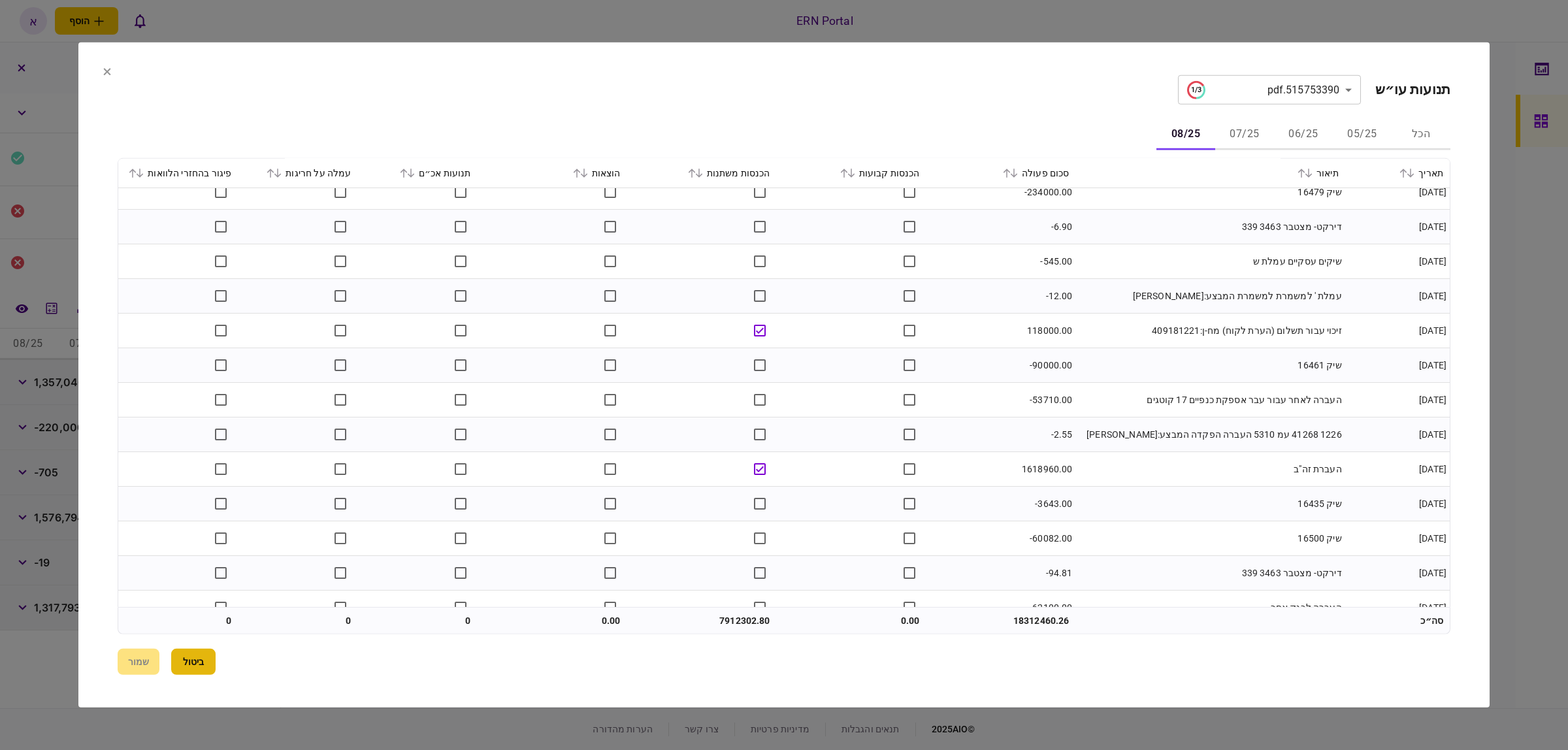
click at [198, 664] on button "ביטול" at bounding box center [193, 662] width 45 height 26
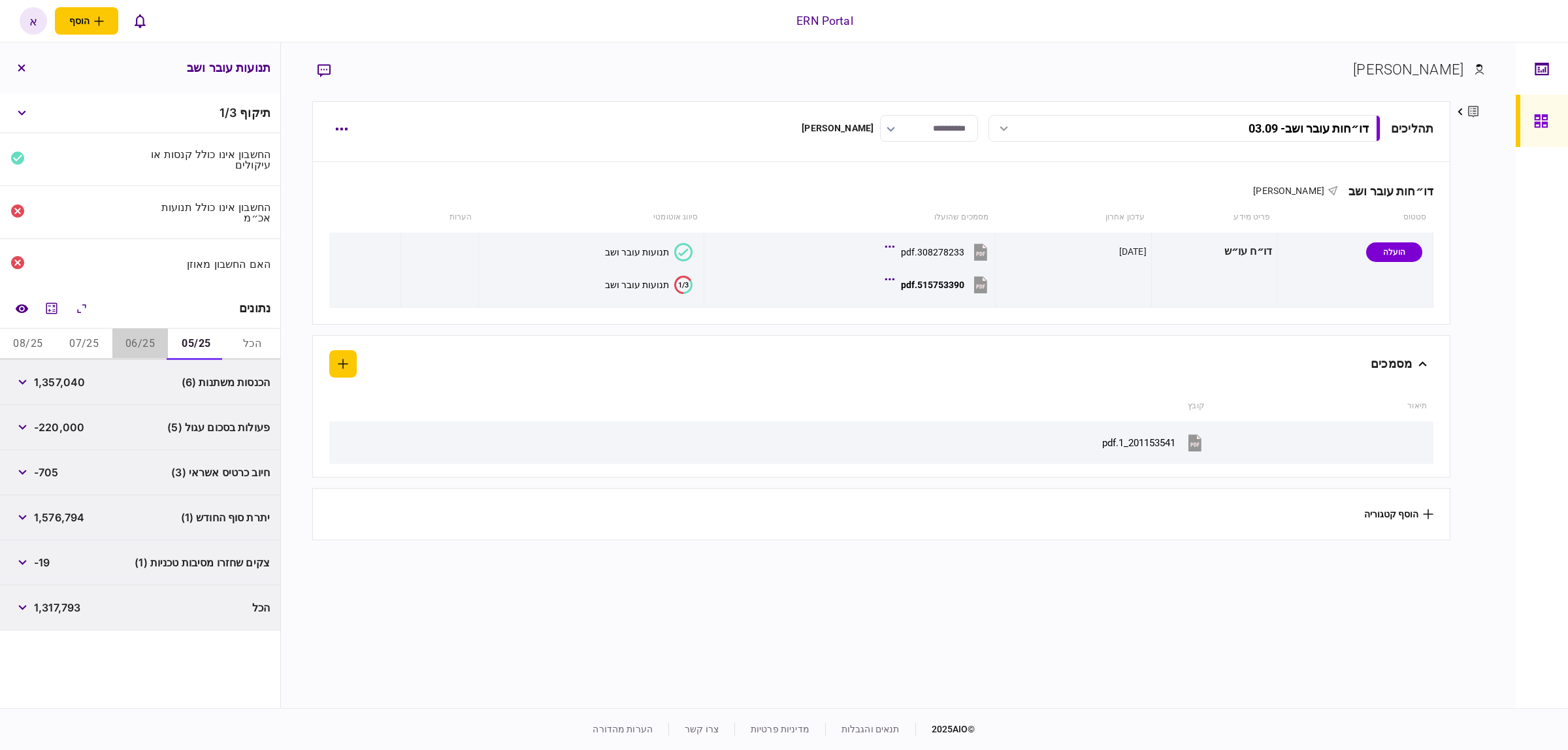
click at [146, 343] on button "06/25" at bounding box center [140, 344] width 56 height 31
click at [106, 351] on button "07/25" at bounding box center [84, 344] width 56 height 31
click at [28, 523] on button "button" at bounding box center [22, 517] width 23 height 23
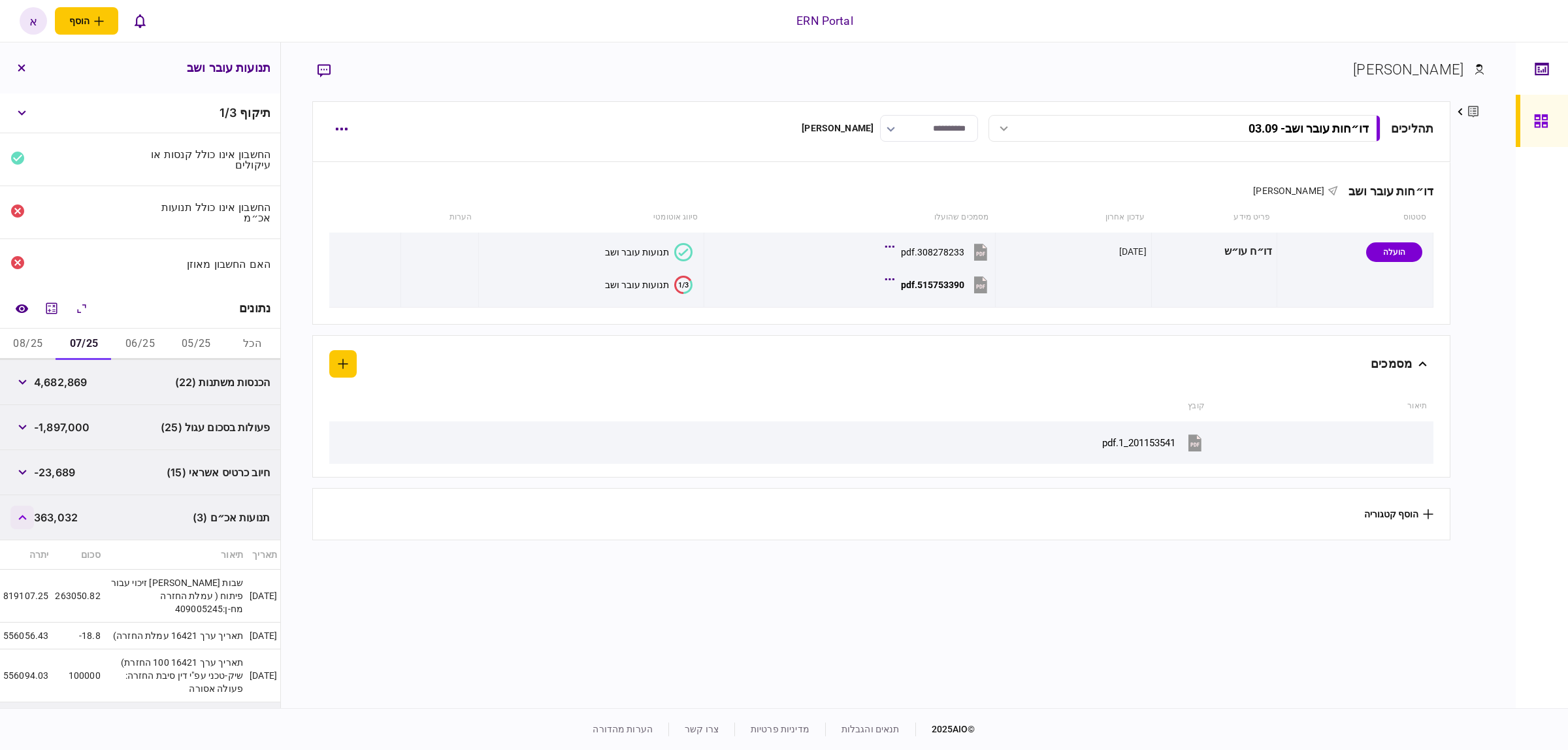
click at [30, 524] on button "button" at bounding box center [22, 517] width 23 height 23
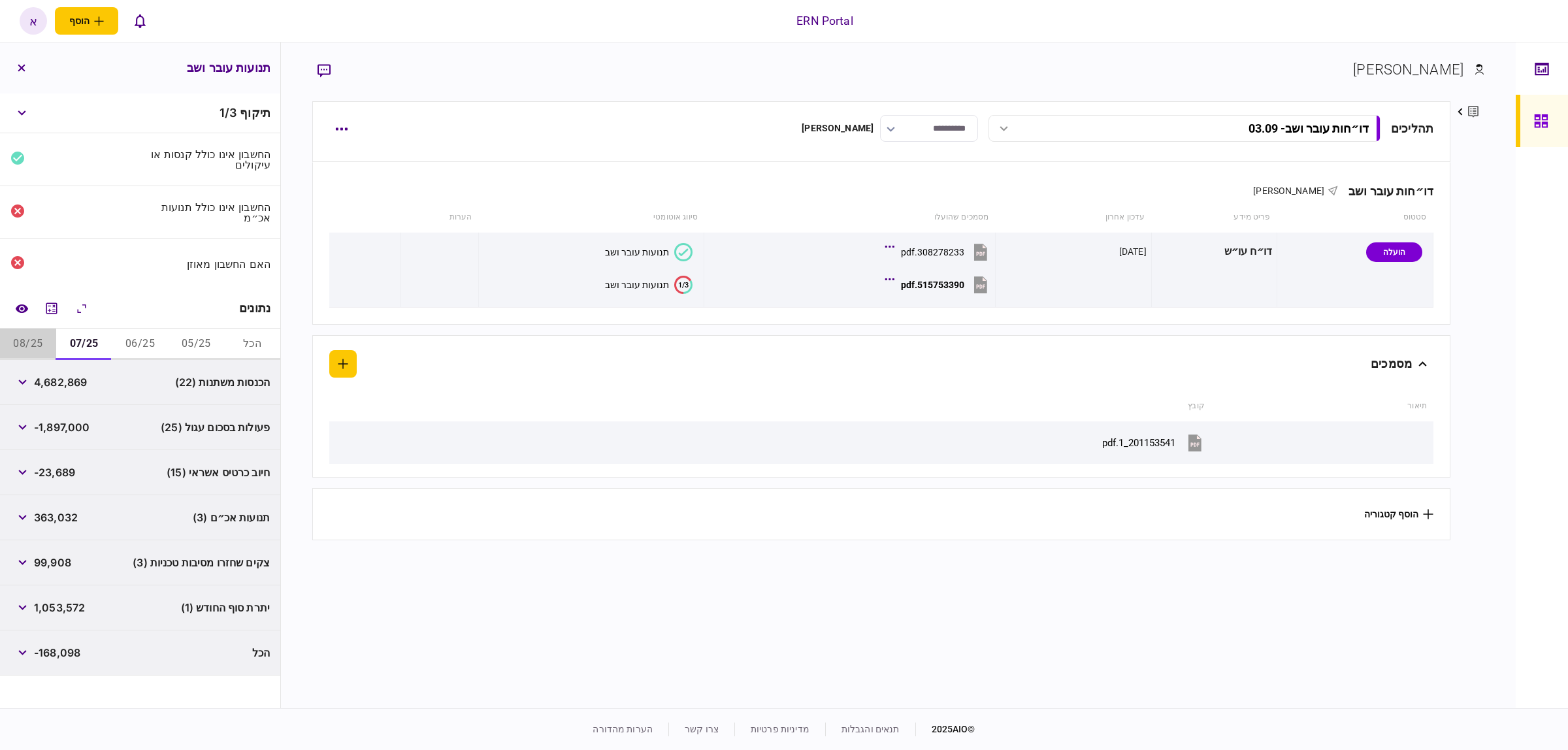
click at [23, 343] on button "08/25" at bounding box center [28, 344] width 56 height 31
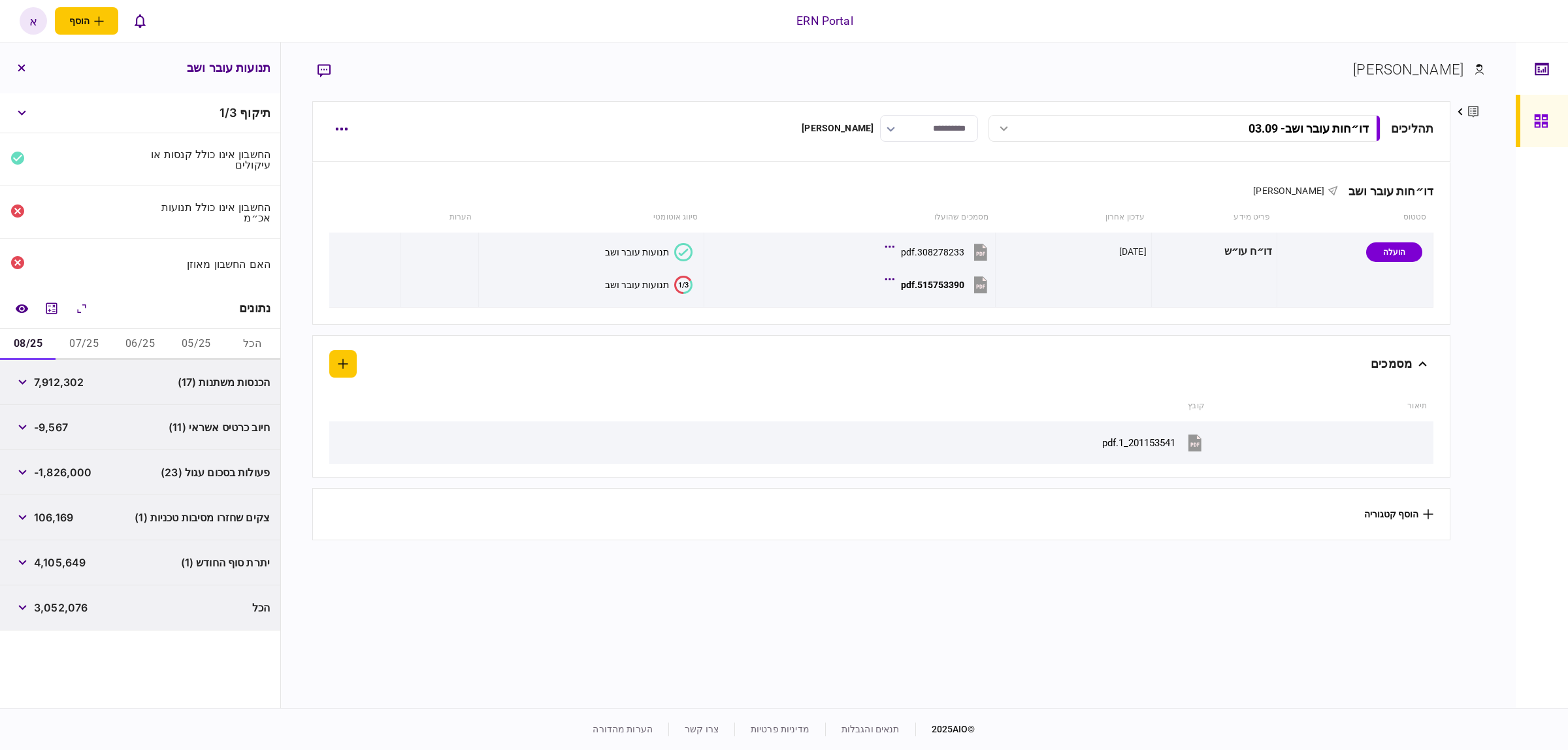
click at [87, 348] on button "07/25" at bounding box center [84, 344] width 56 height 31
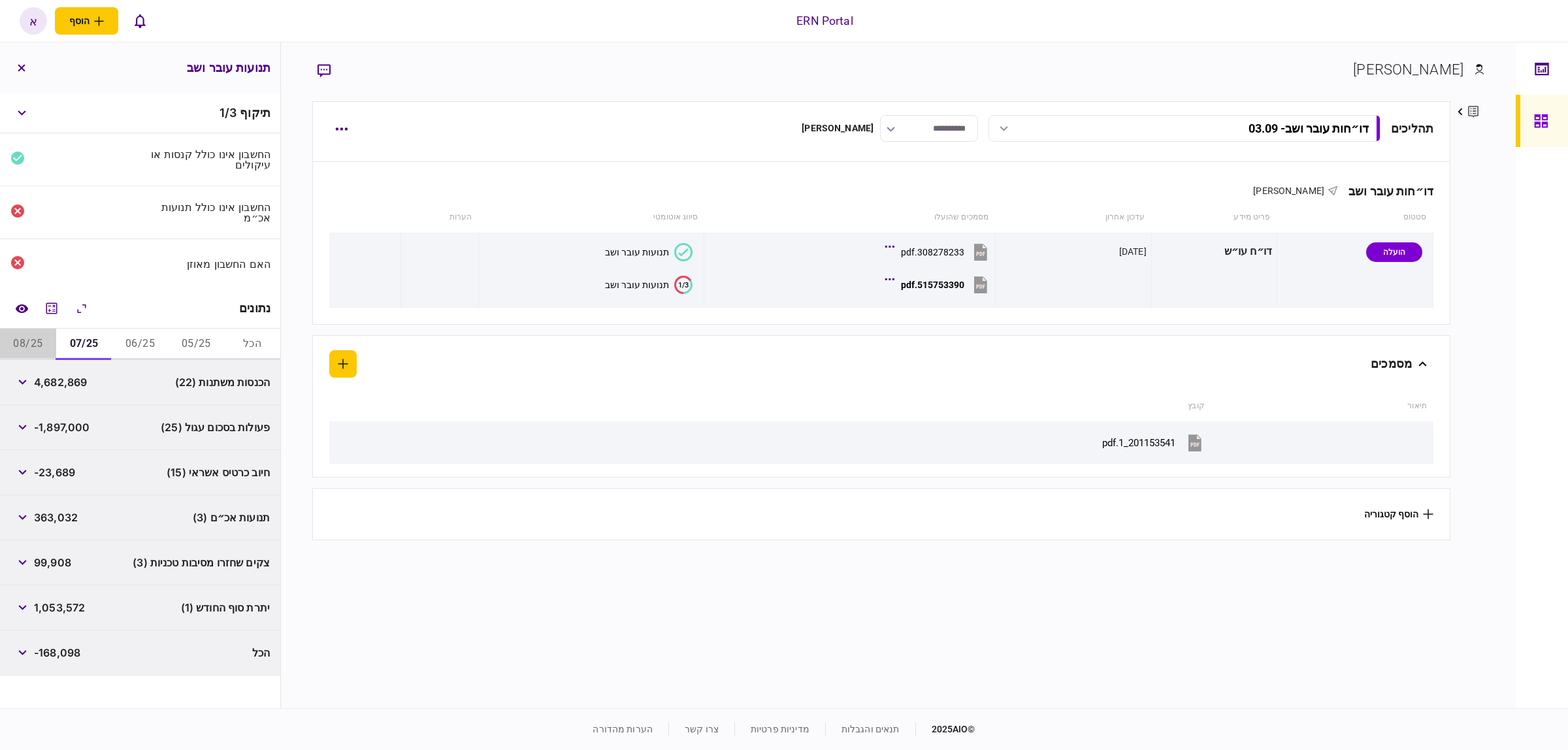
click at [28, 347] on button "08/25" at bounding box center [28, 344] width 56 height 31
